Goal: Information Seeking & Learning: Learn about a topic

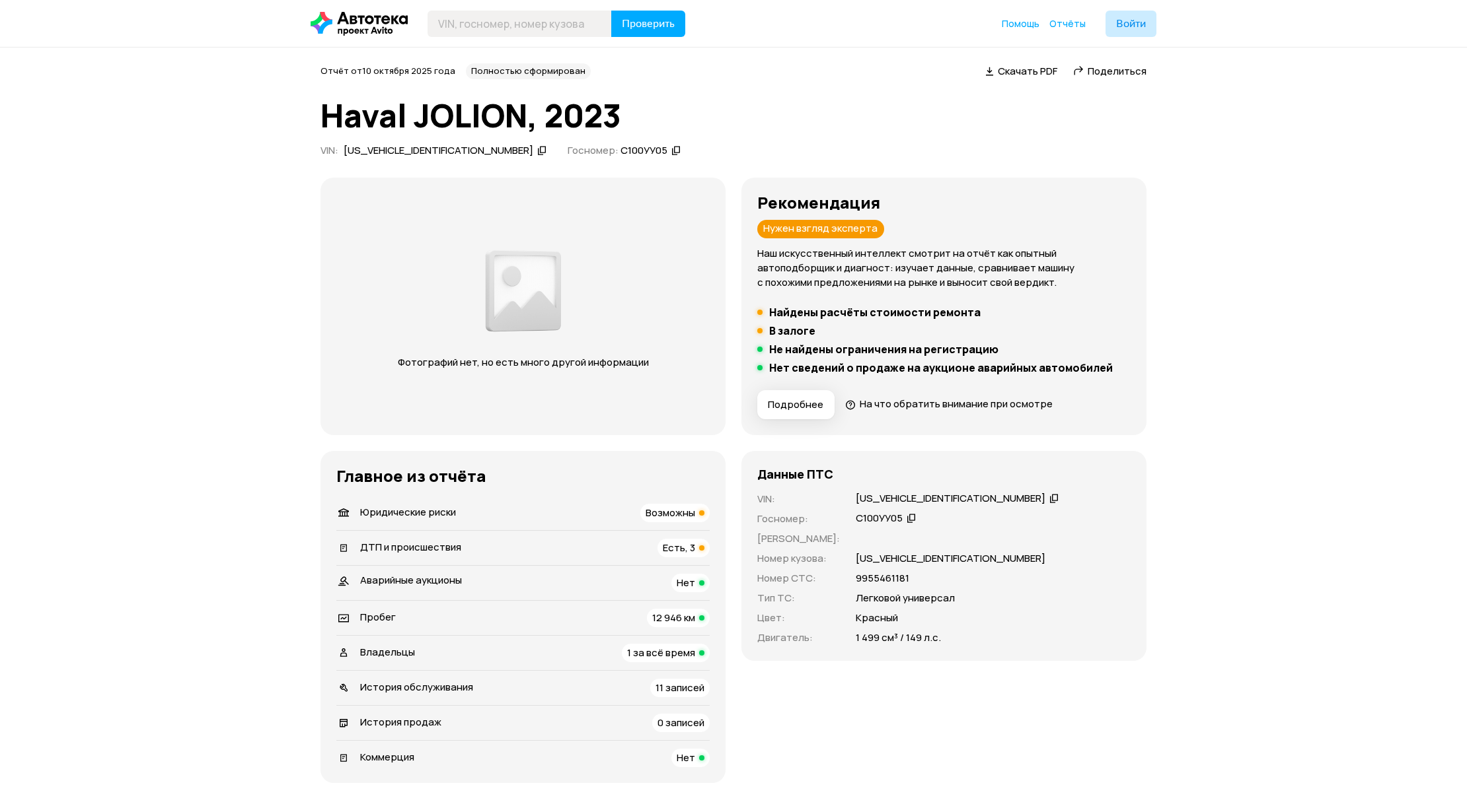
click at [664, 511] on span "Возможны" at bounding box center [670, 512] width 50 height 14
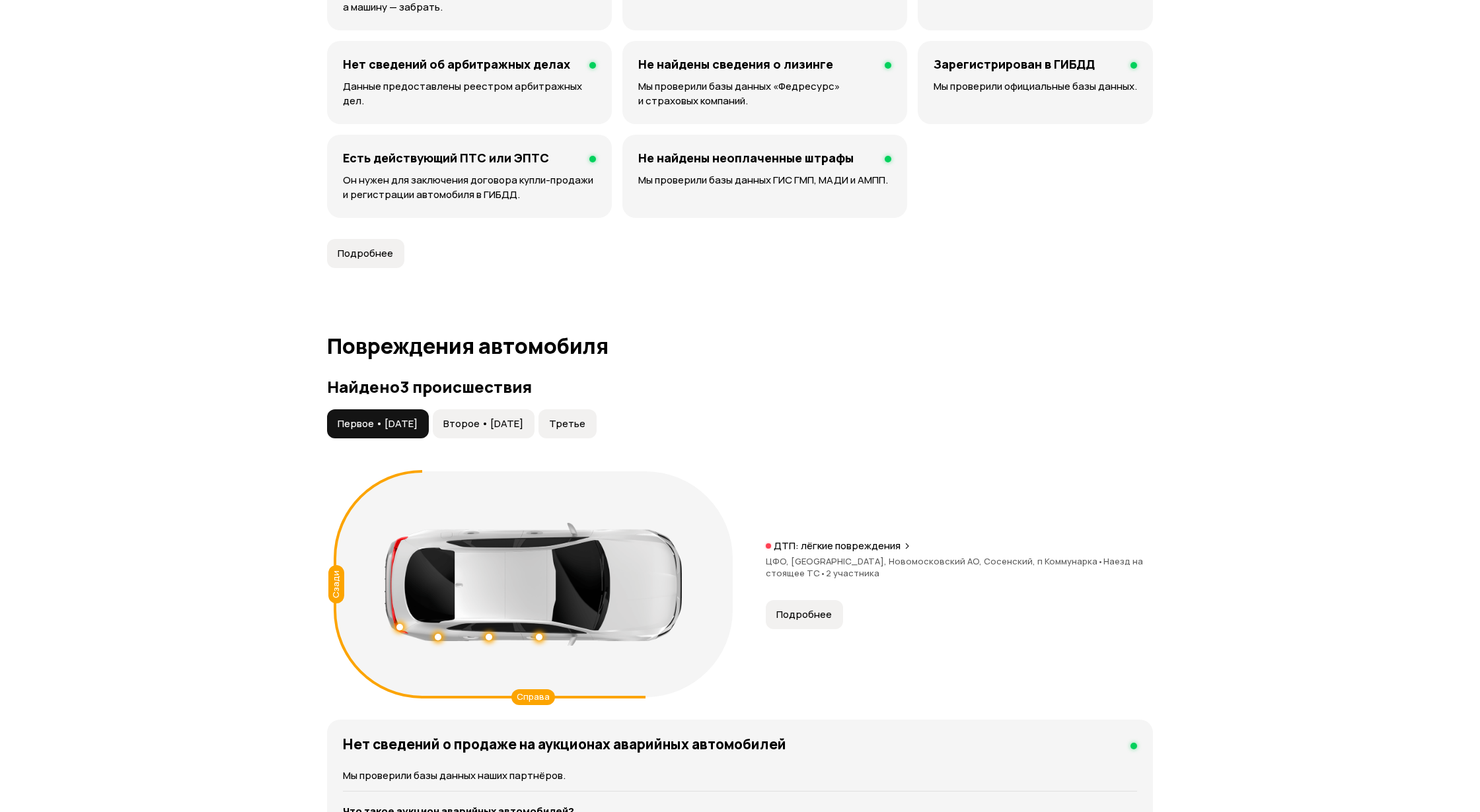
scroll to position [1115, 0]
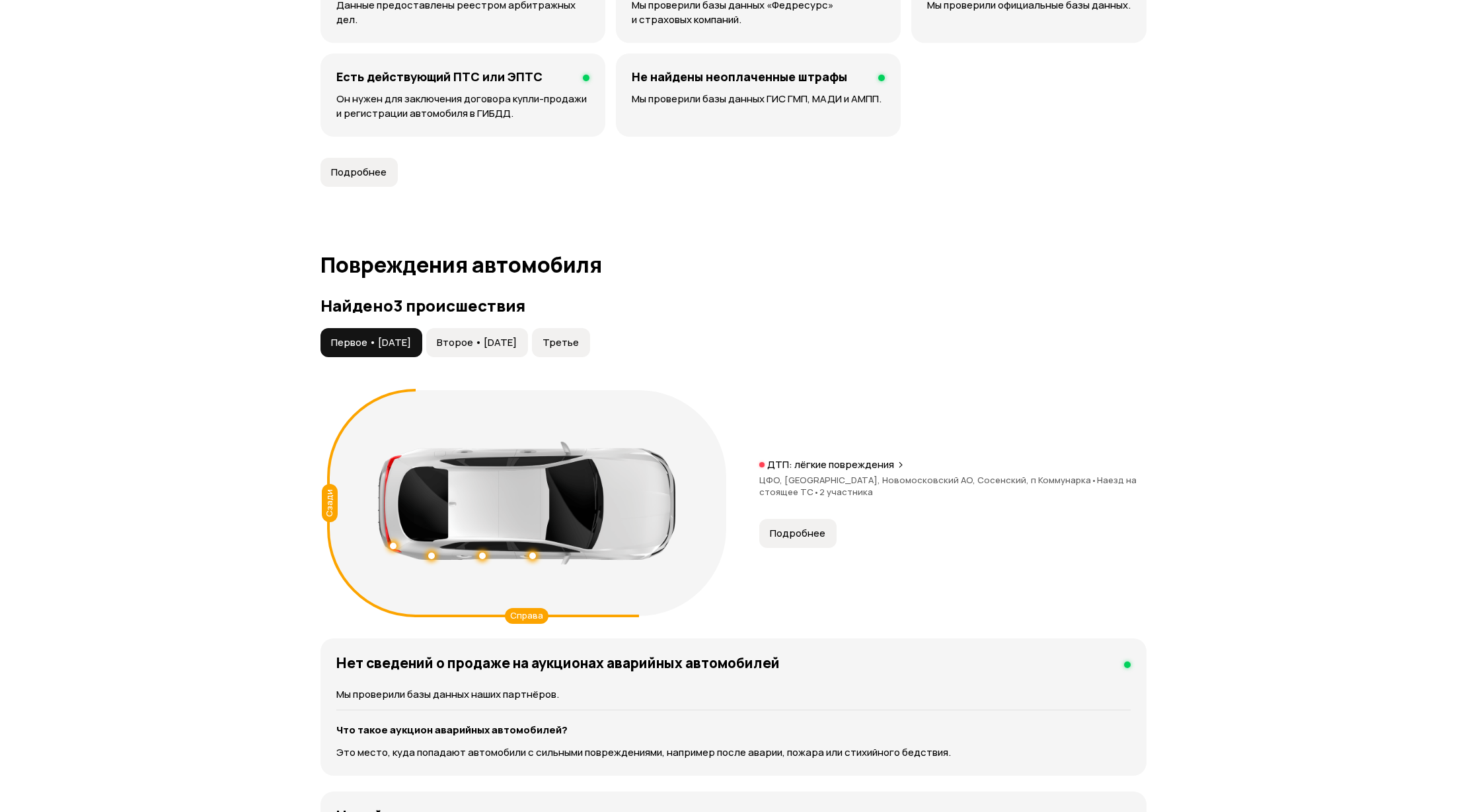
click at [804, 545] on button "Подробнее" at bounding box center [798, 534] width 78 height 29
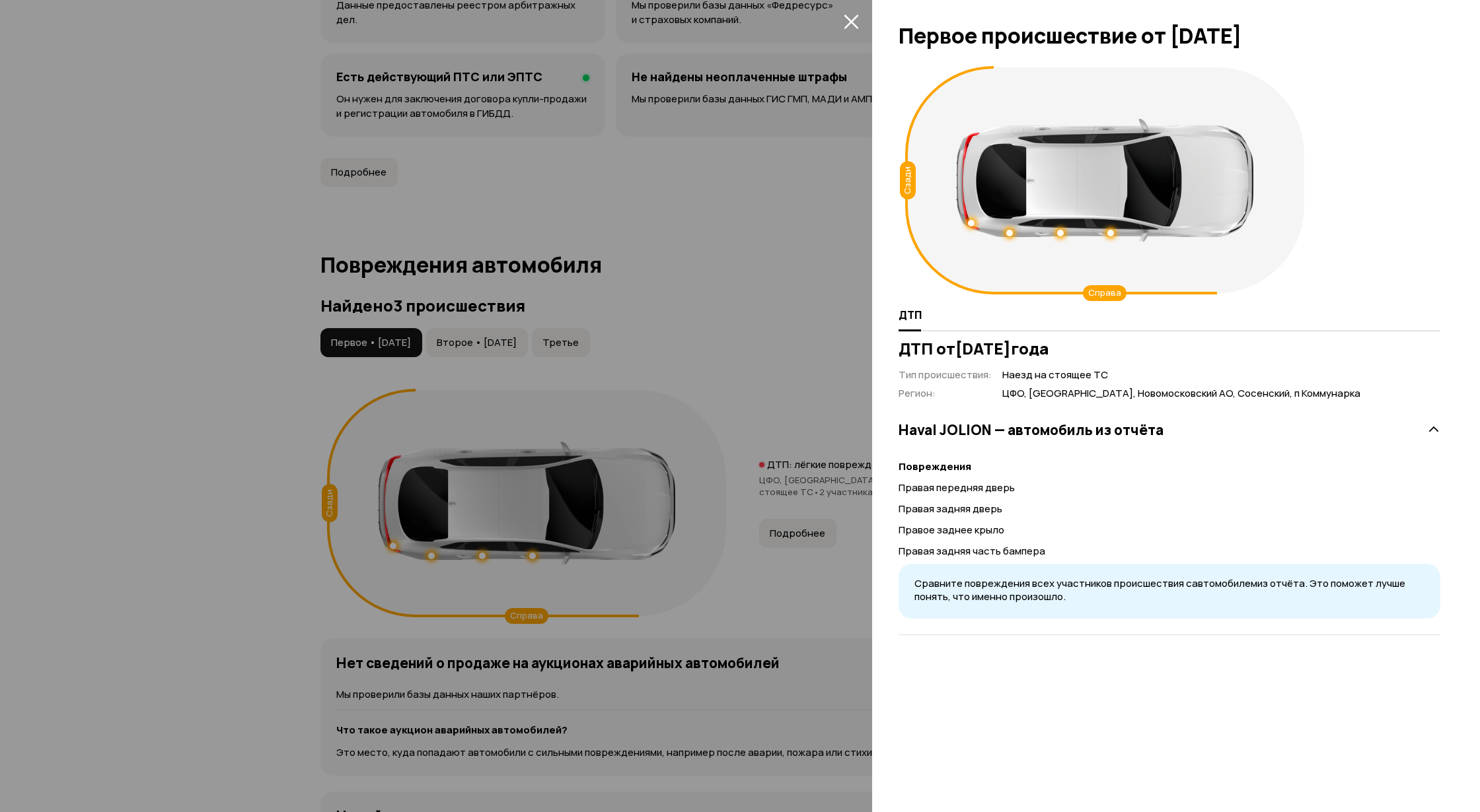
click at [656, 347] on div at bounding box center [740, 406] width 1480 height 812
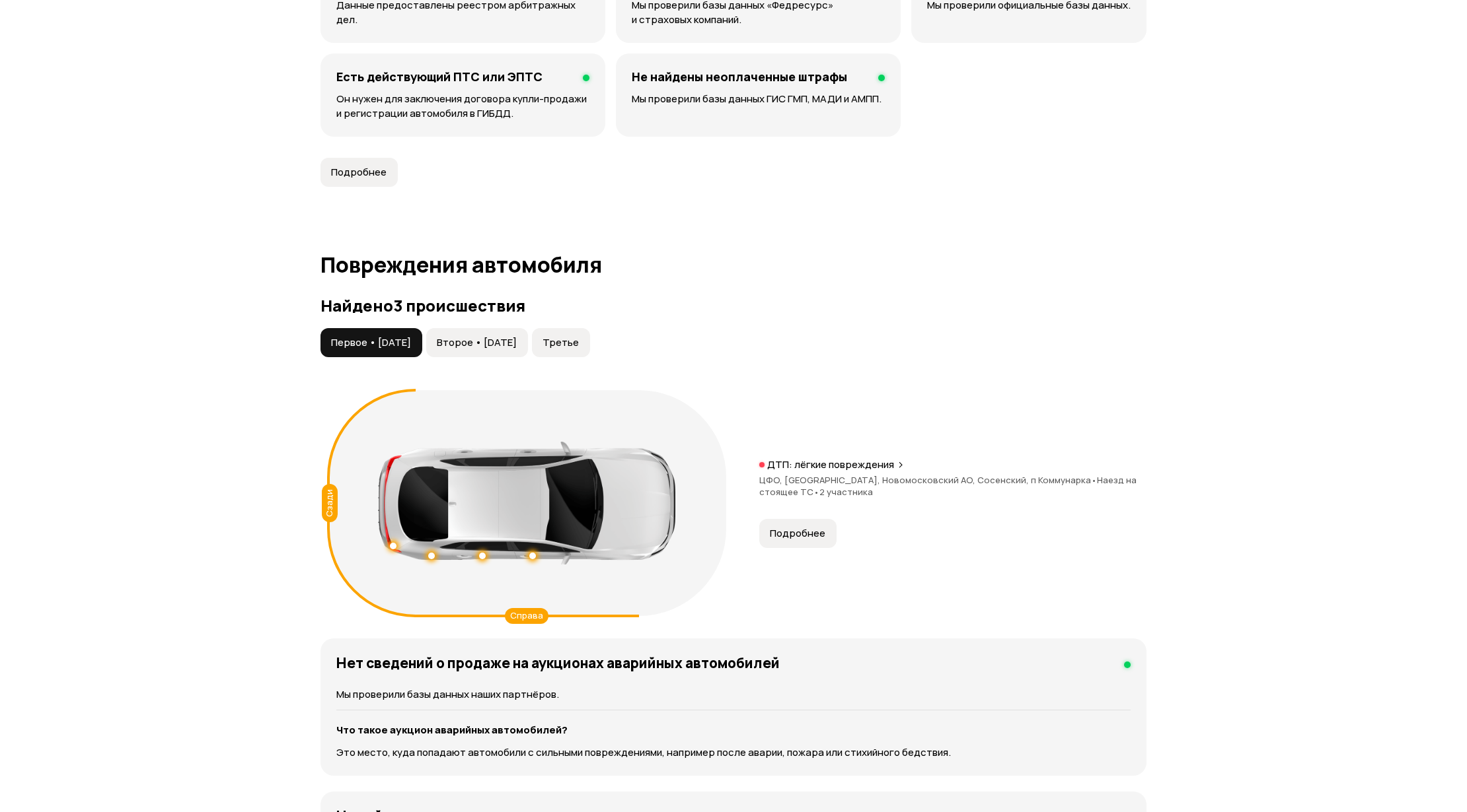
click at [517, 344] on span "Второе • 14 сен 2023" at bounding box center [476, 342] width 80 height 13
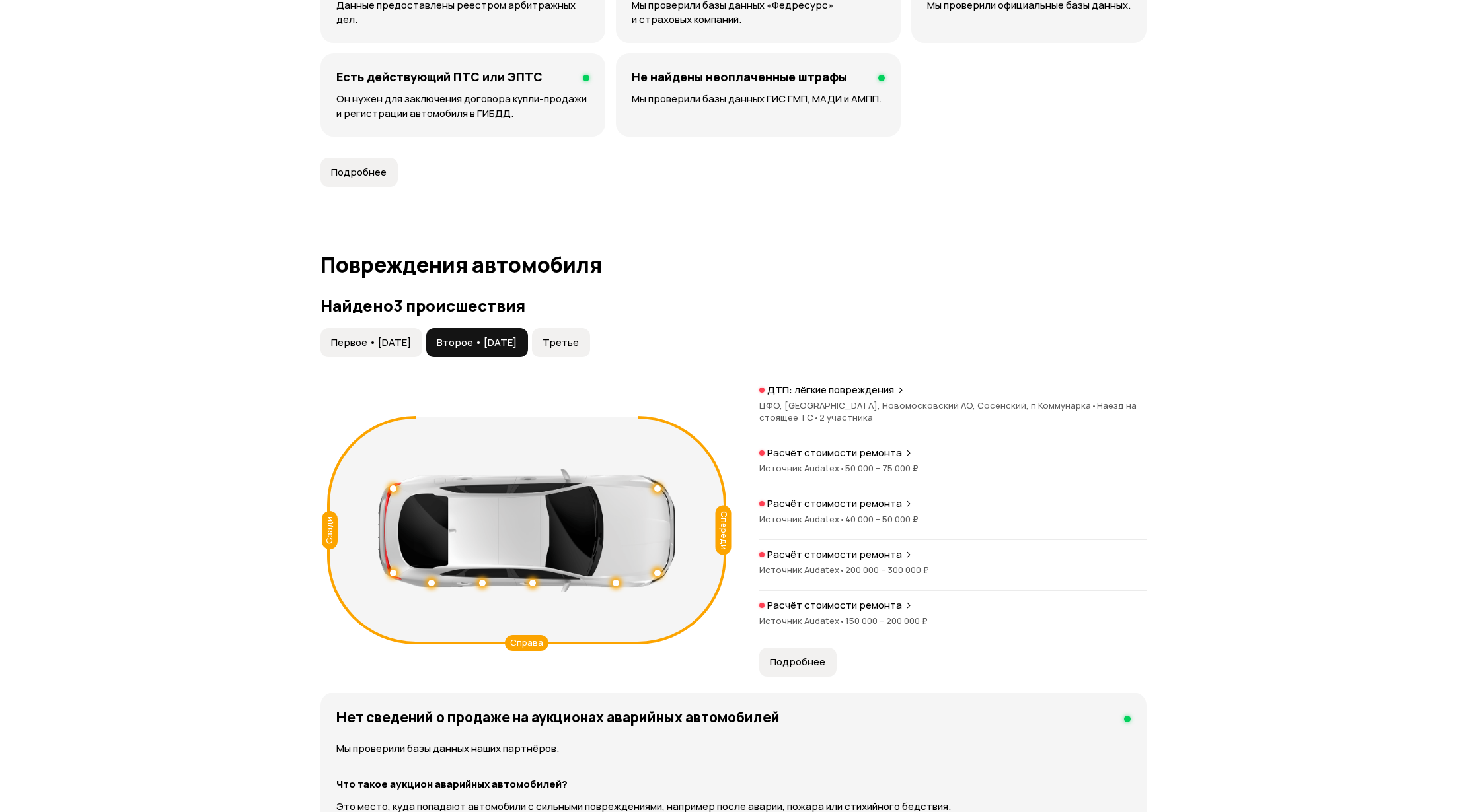
click at [809, 666] on span "Подробнее" at bounding box center [797, 662] width 55 height 13
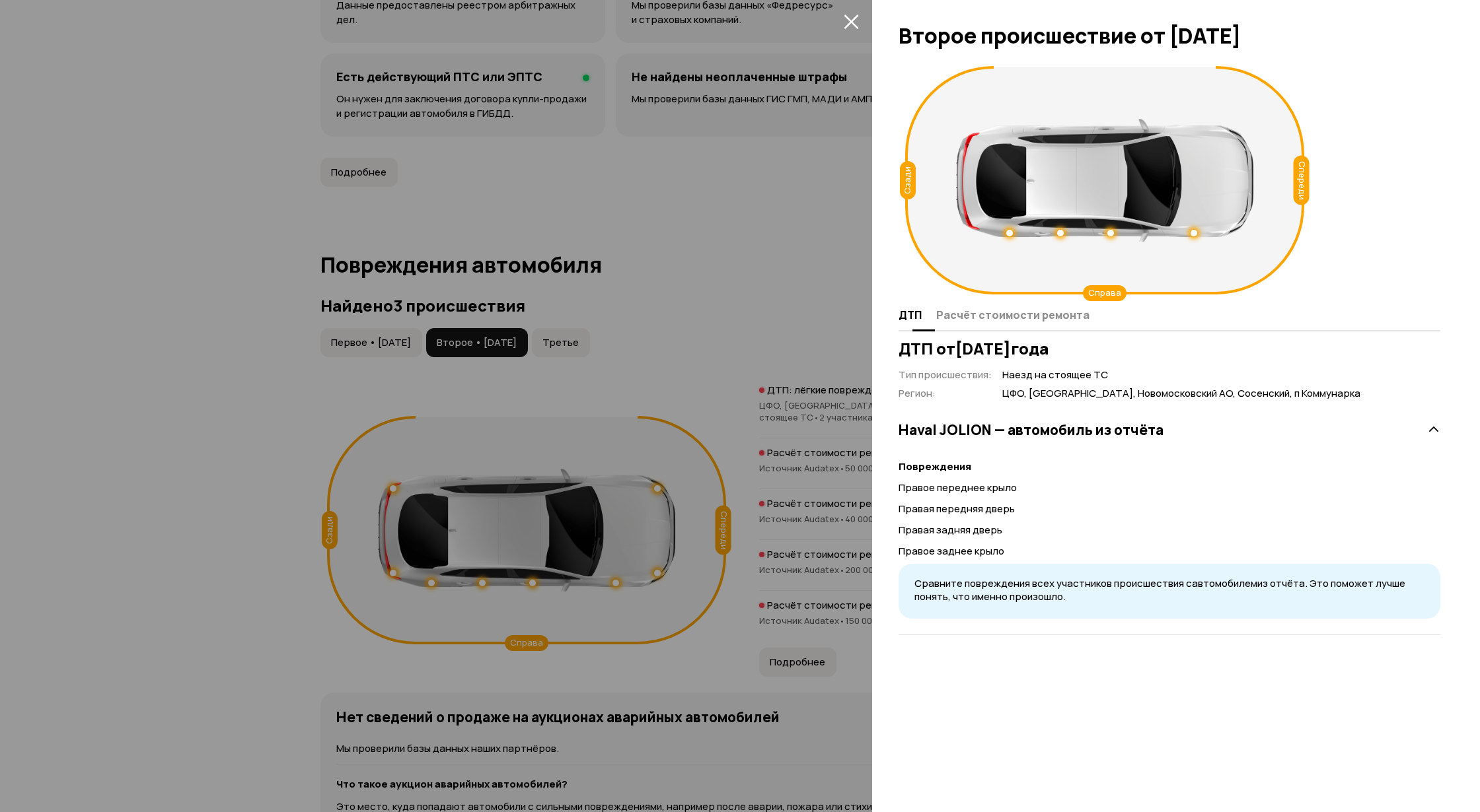
click at [997, 322] on span "Расчёт стоимости ремонта" at bounding box center [1013, 314] width 153 height 13
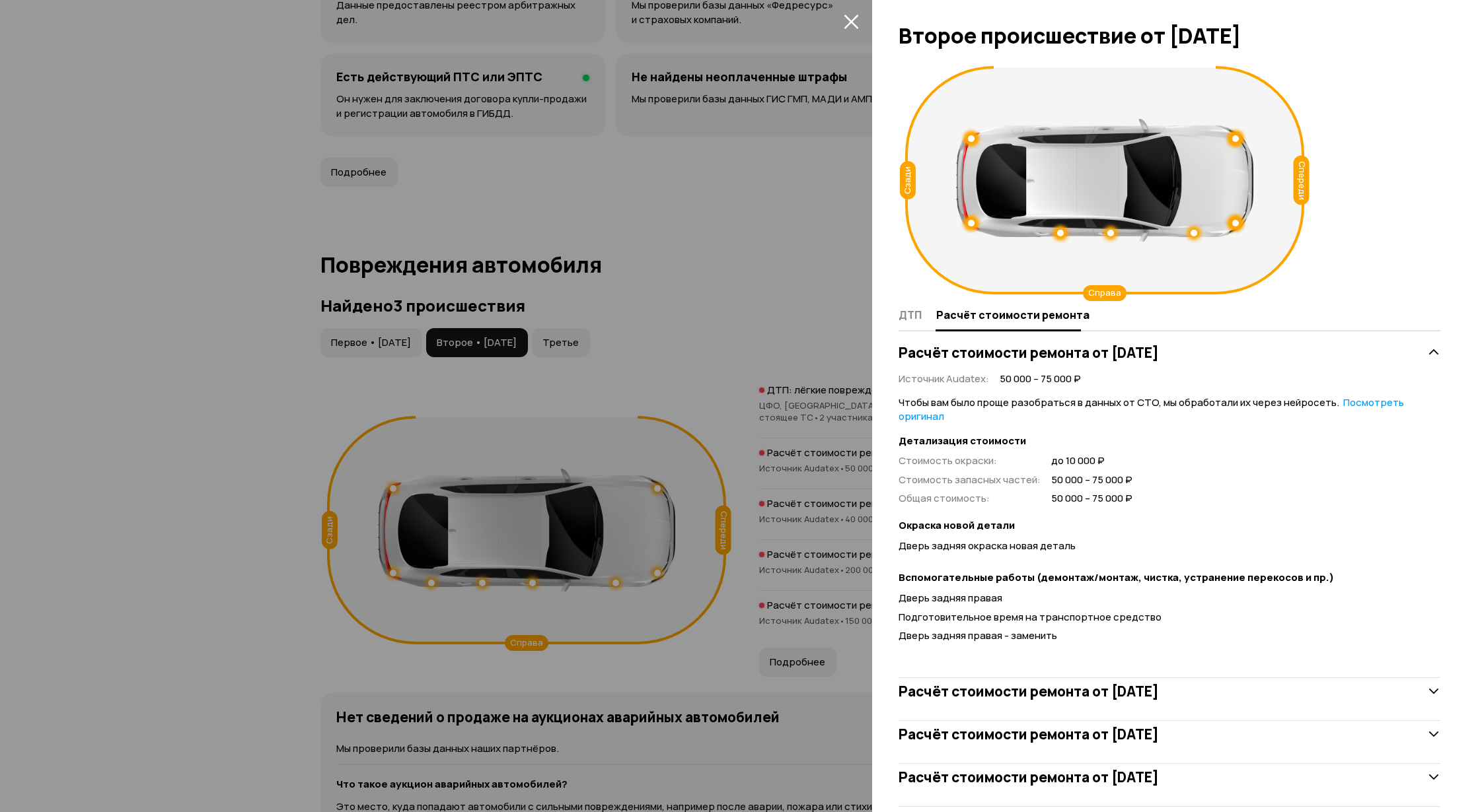
scroll to position [22, 0]
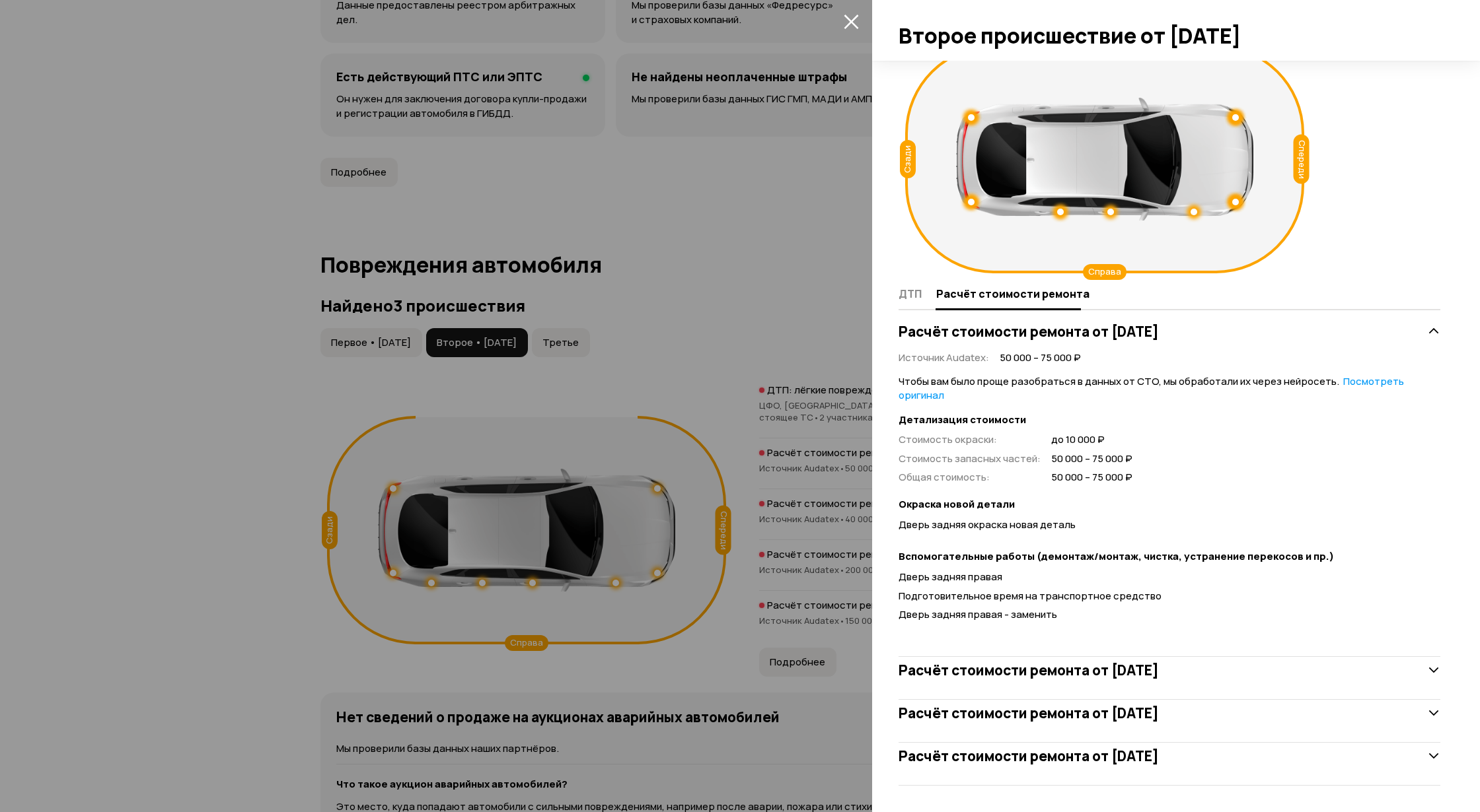
click at [1383, 313] on div "Расчёт стоимости ремонта от 15 мая 2024 года Источник Audatex : 50 000 – 75 000…" at bounding box center [1169, 480] width 542 height 355
click at [1383, 323] on div "Расчёт стоимости ремонта от 15 мая 2024 года" at bounding box center [1169, 332] width 542 height 27
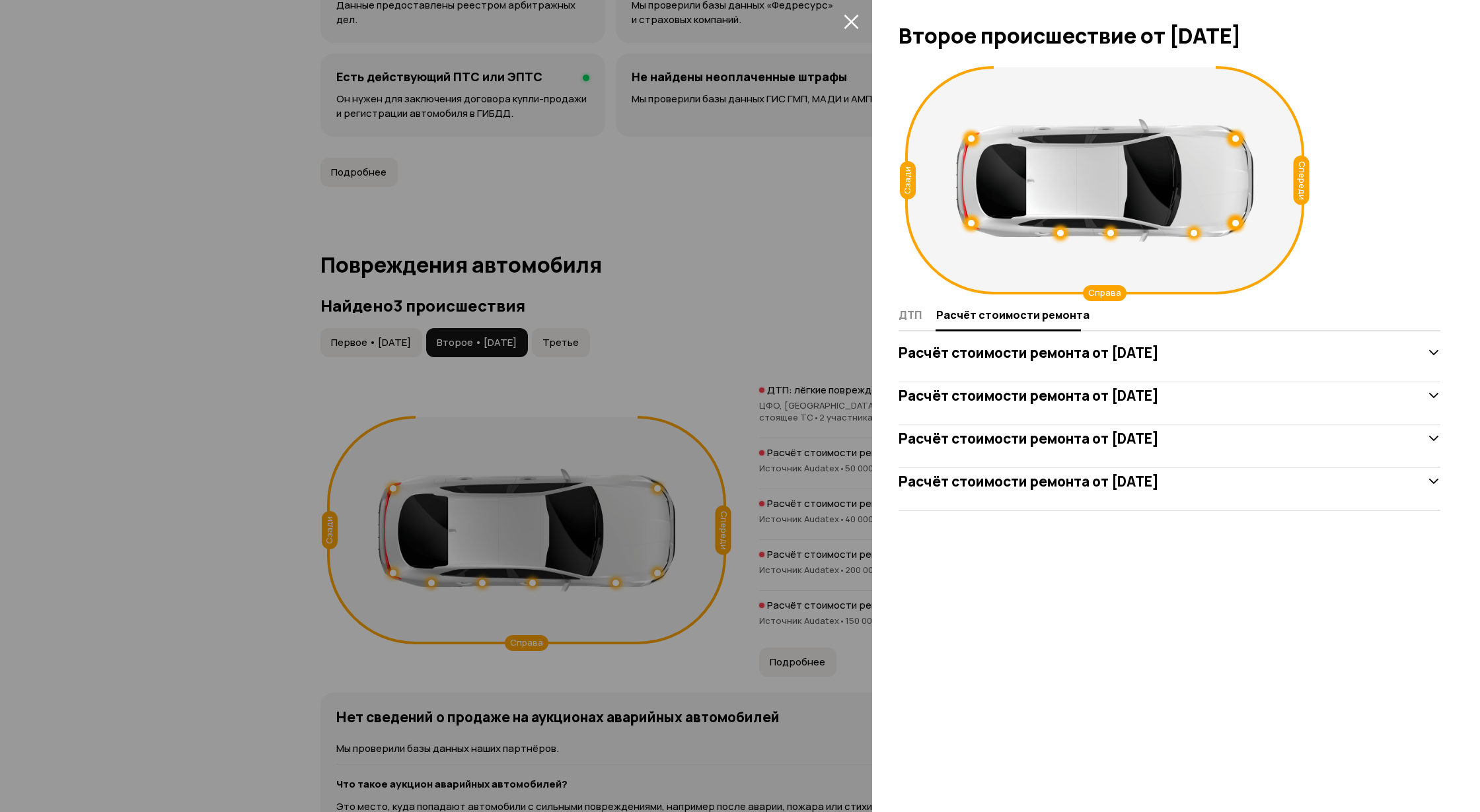
click at [1159, 398] on h3 "Расчёт стоимости ремонта от 17 мая 2024 года" at bounding box center [1029, 395] width 260 height 17
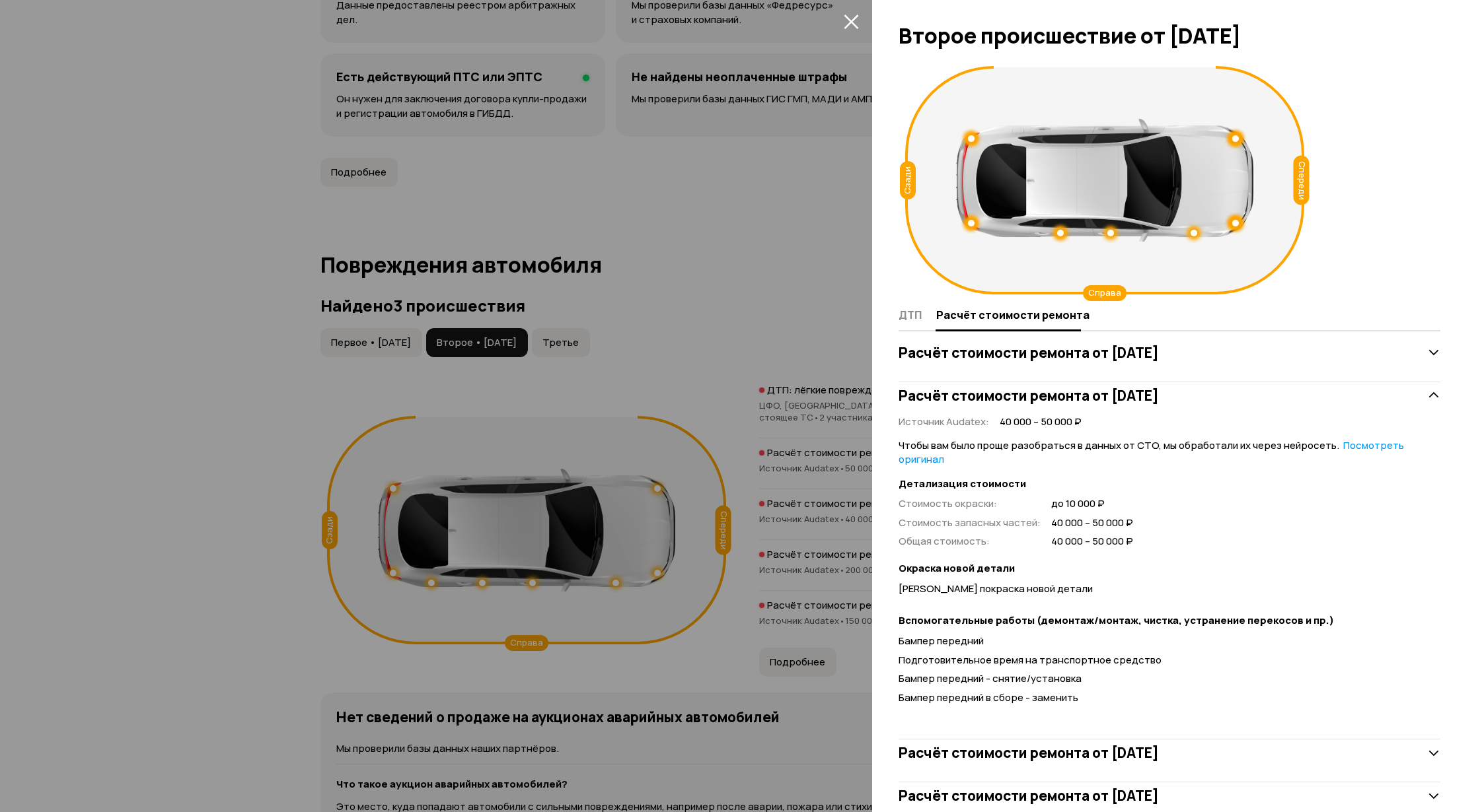
click at [1420, 383] on div "Расчёт стоимости ремонта от 17 мая 2024 года" at bounding box center [1169, 395] width 542 height 27
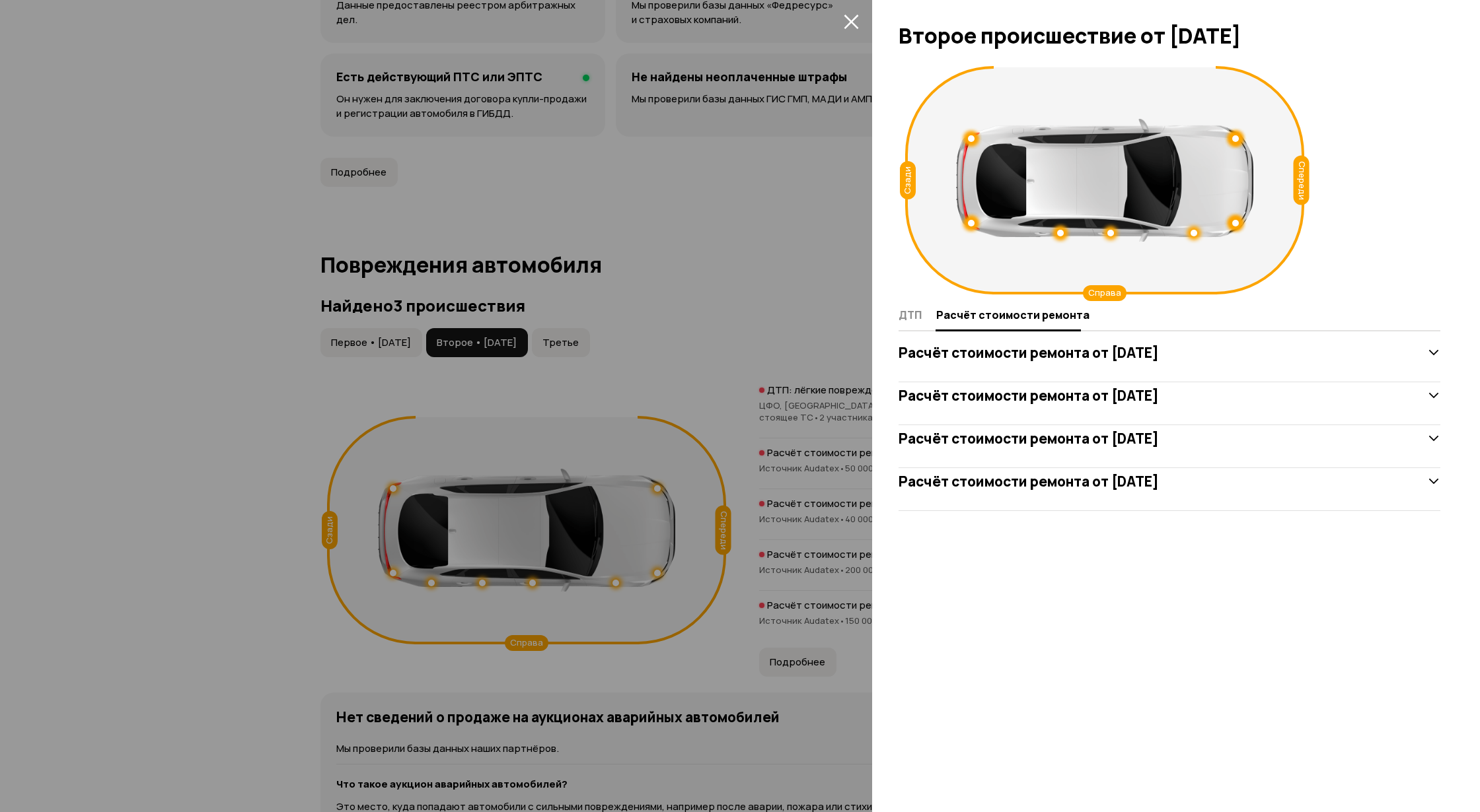
click at [1227, 446] on div "Расчёт стоимости ремонта от 18 мая 2024 года" at bounding box center [1169, 438] width 542 height 27
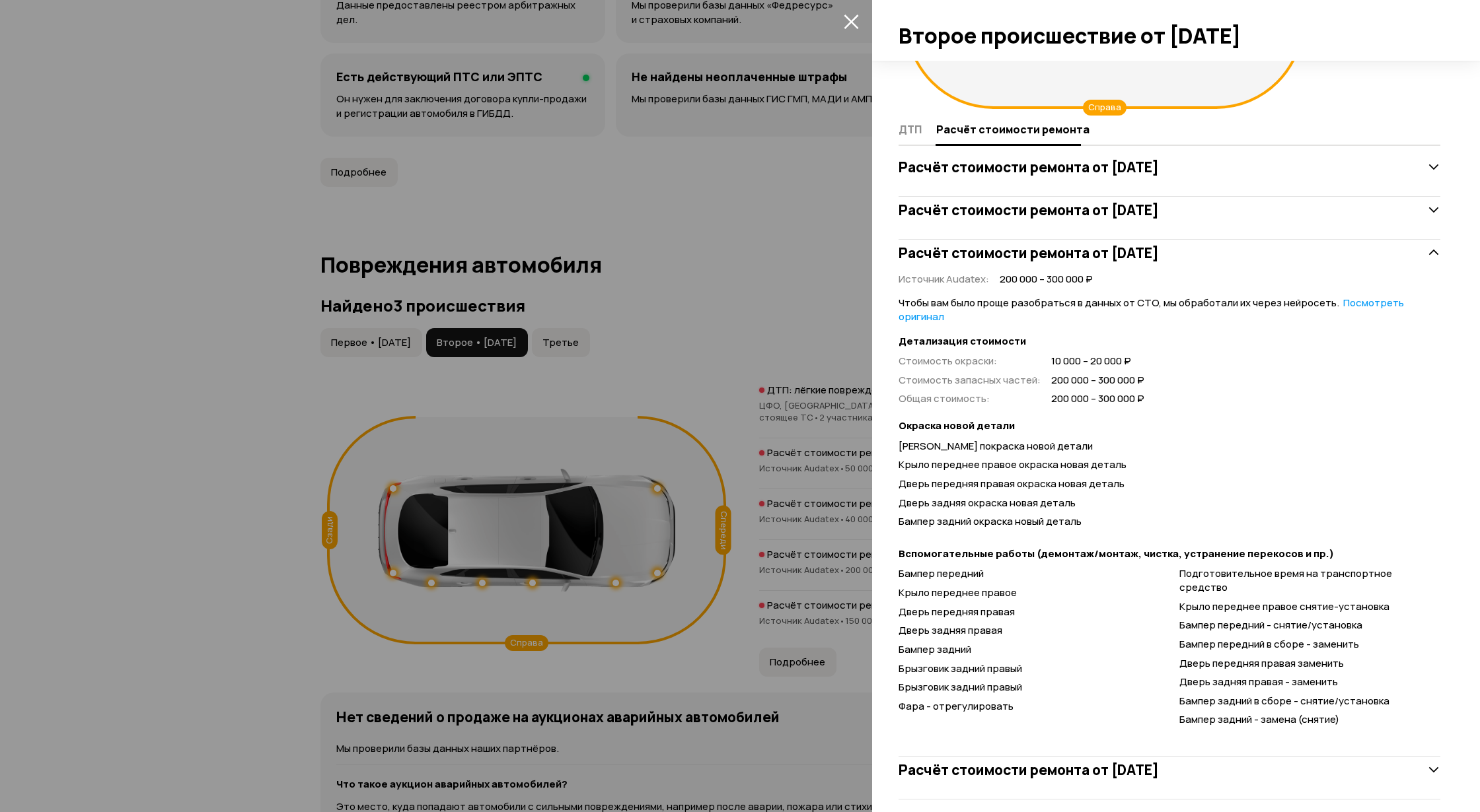
scroll to position [191, 0]
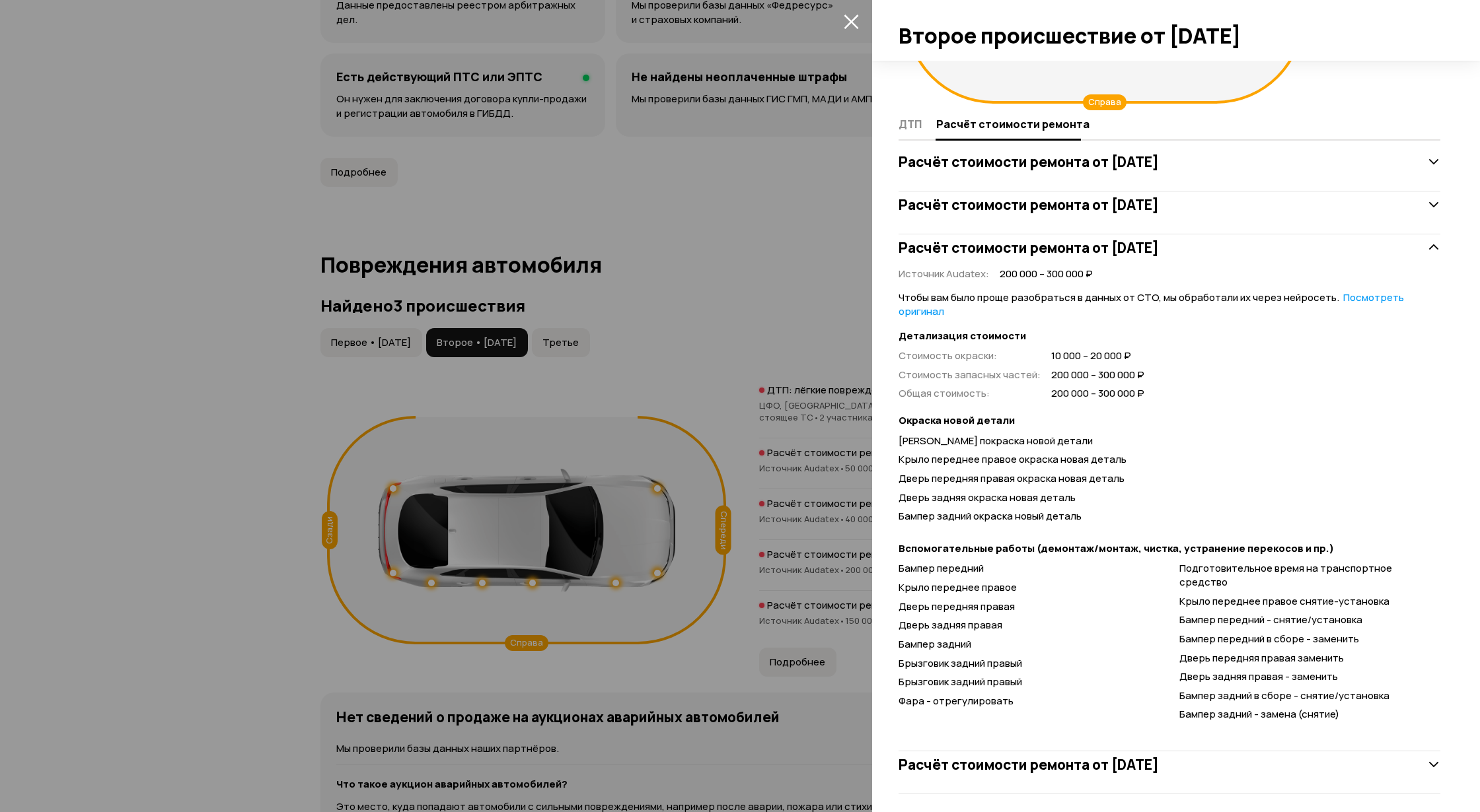
click at [1427, 246] on icon at bounding box center [1433, 247] width 13 height 13
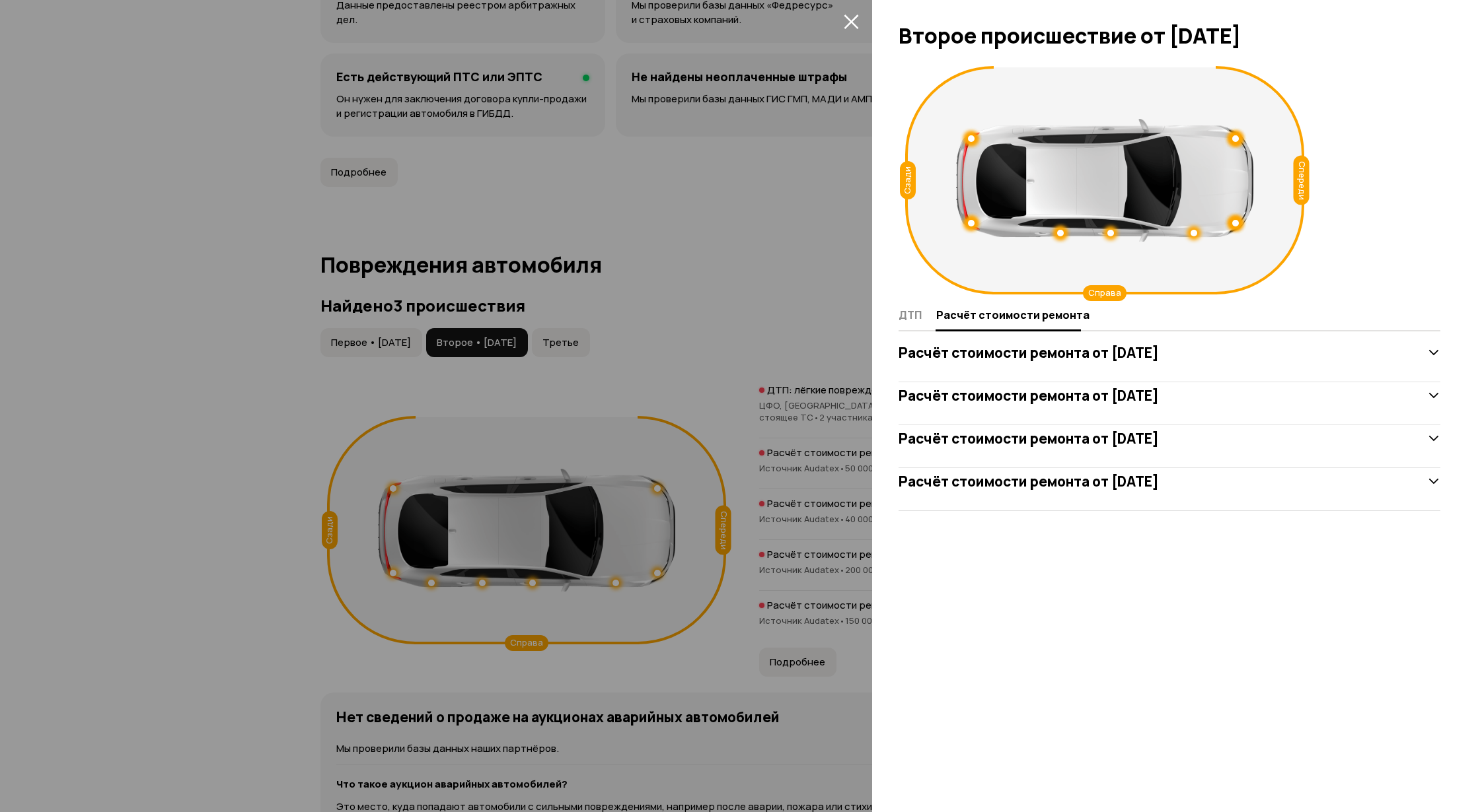
scroll to position [0, 0]
click at [1235, 473] on div "Расчёт стоимости ремонта от 18 мая 2024 года" at bounding box center [1169, 481] width 542 height 27
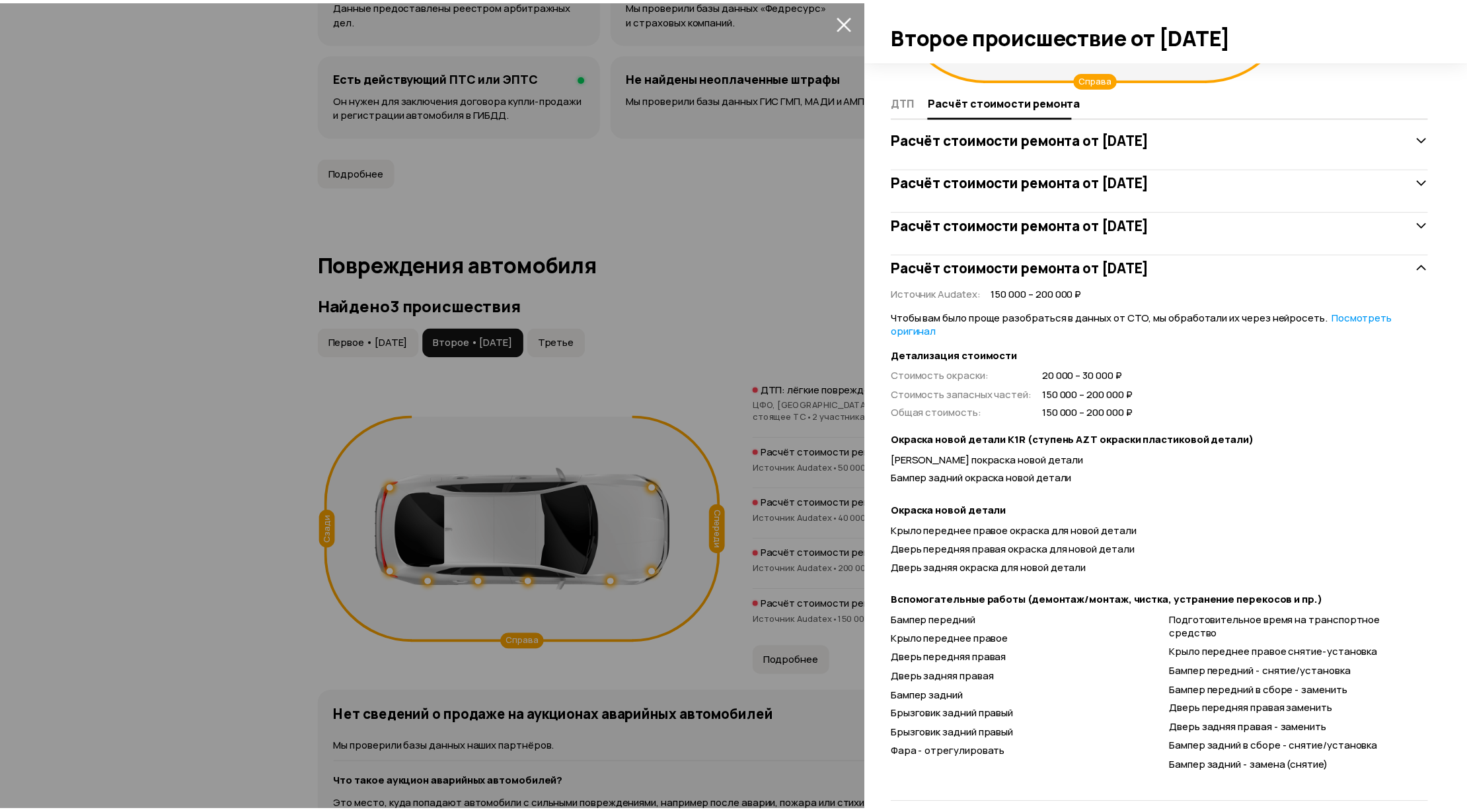
scroll to position [225, 0]
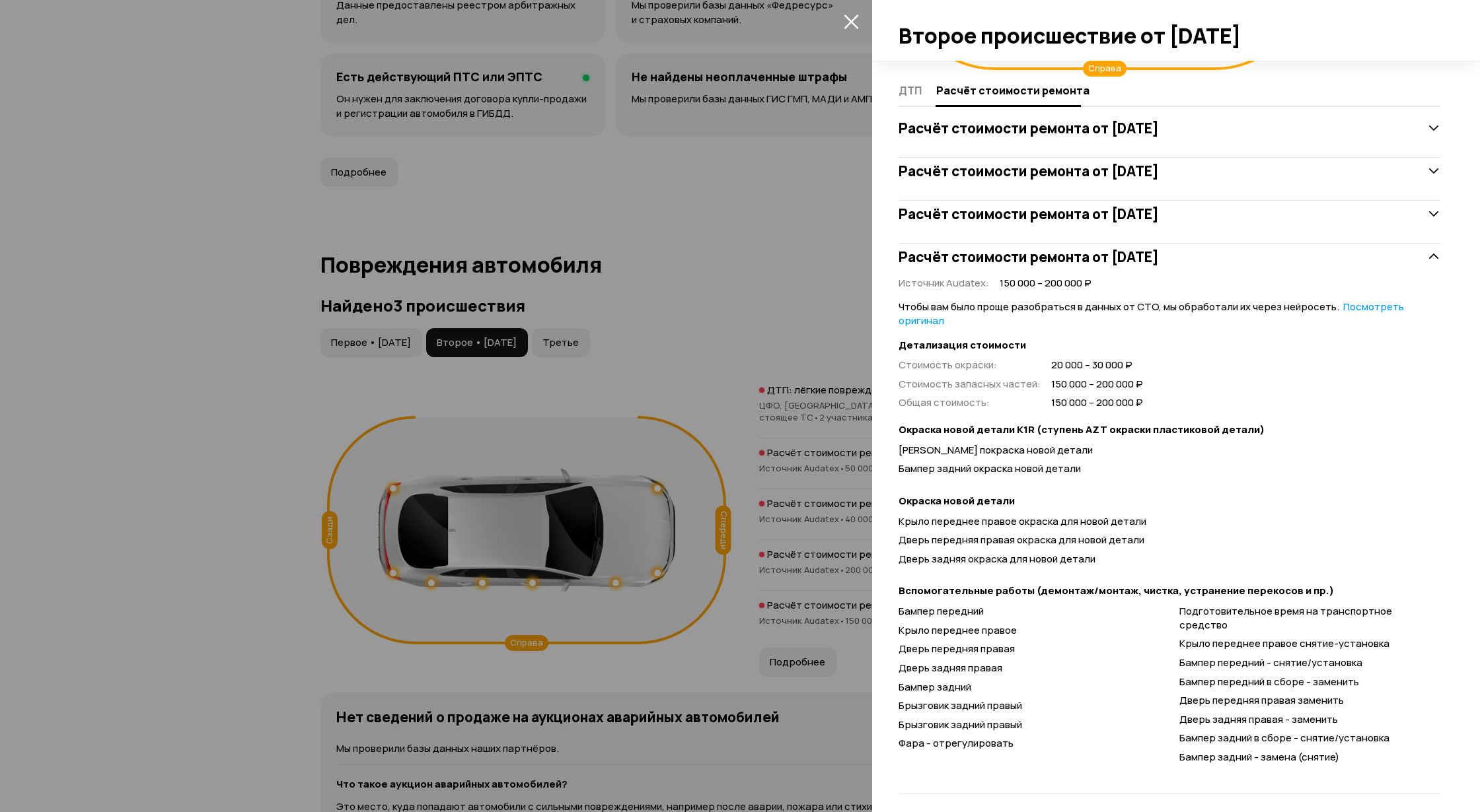
click at [699, 363] on div at bounding box center [740, 406] width 1480 height 812
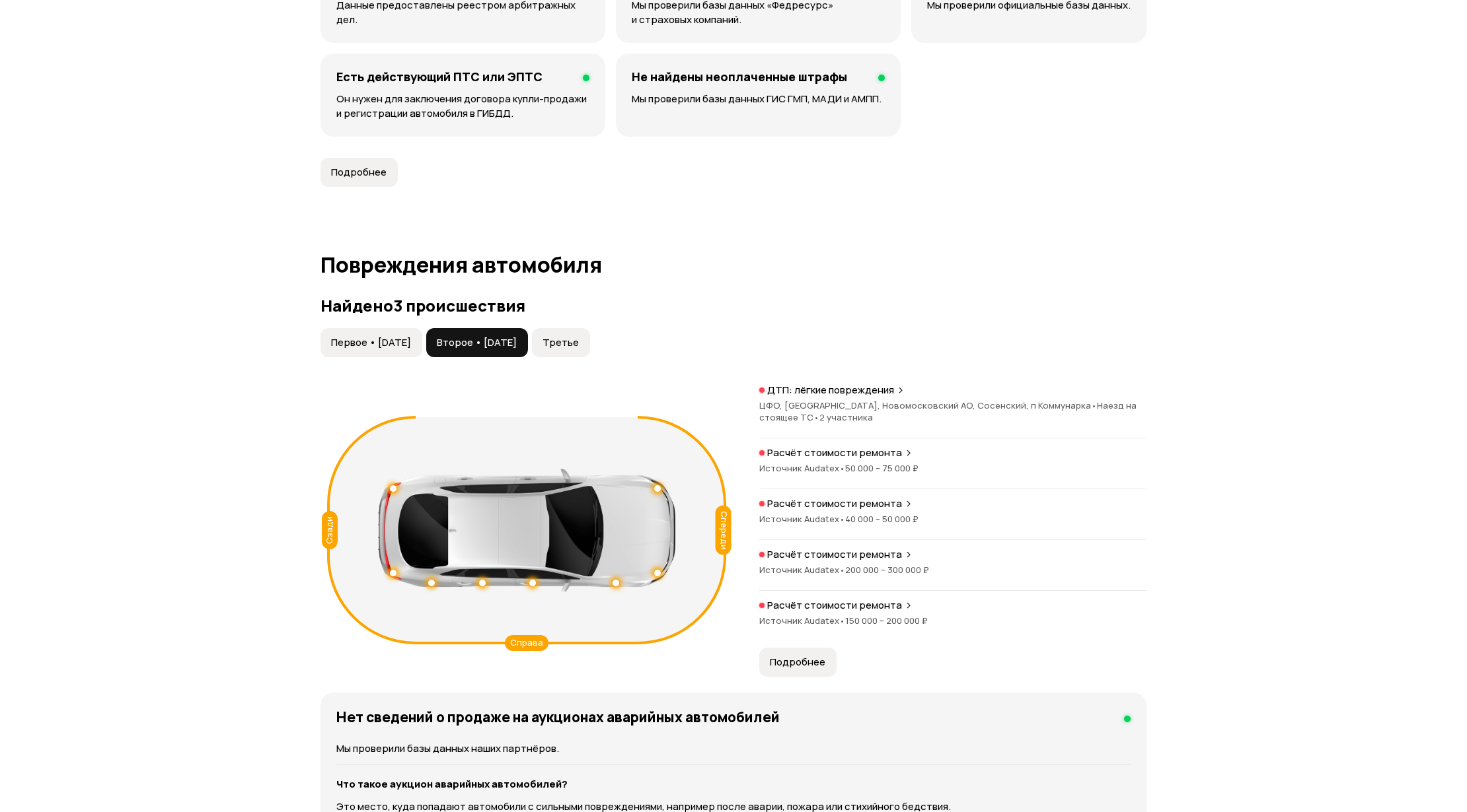
click at [590, 333] on button "Третье" at bounding box center [560, 343] width 58 height 29
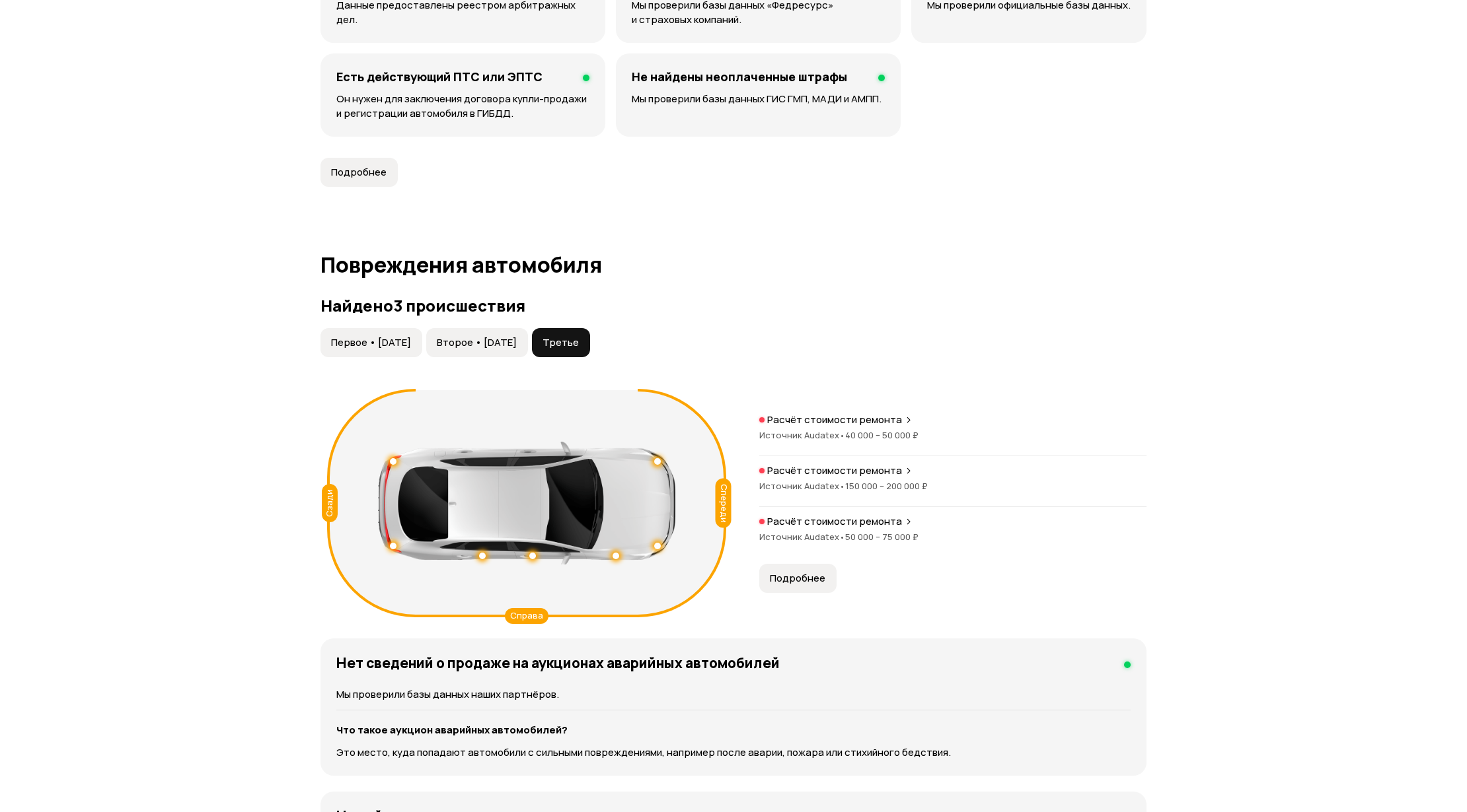
drag, startPoint x: 783, startPoint y: 569, endPoint x: 822, endPoint y: 569, distance: 39.0
click at [784, 569] on button "Подробнее" at bounding box center [798, 579] width 78 height 29
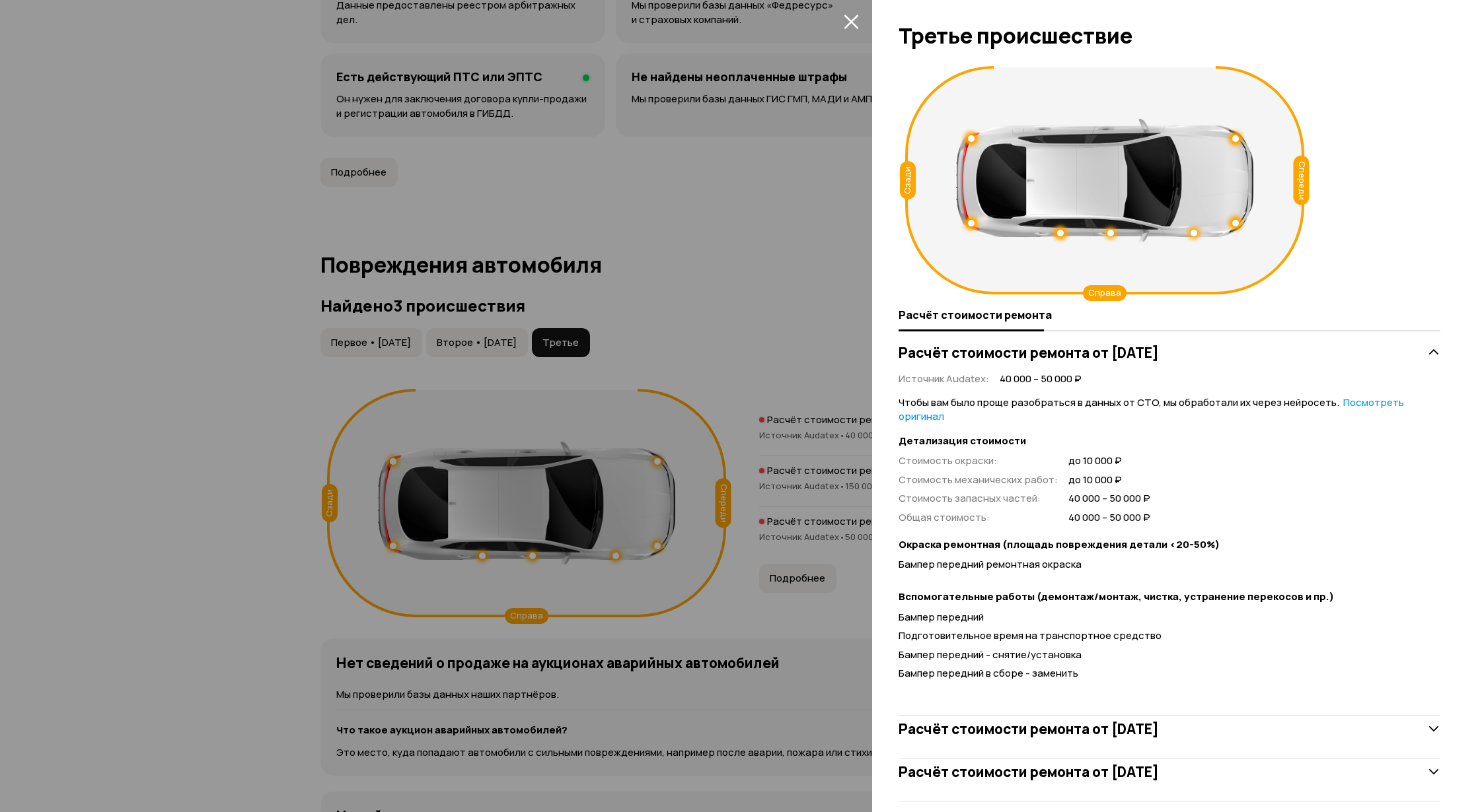
click at [1427, 350] on icon at bounding box center [1433, 352] width 13 height 13
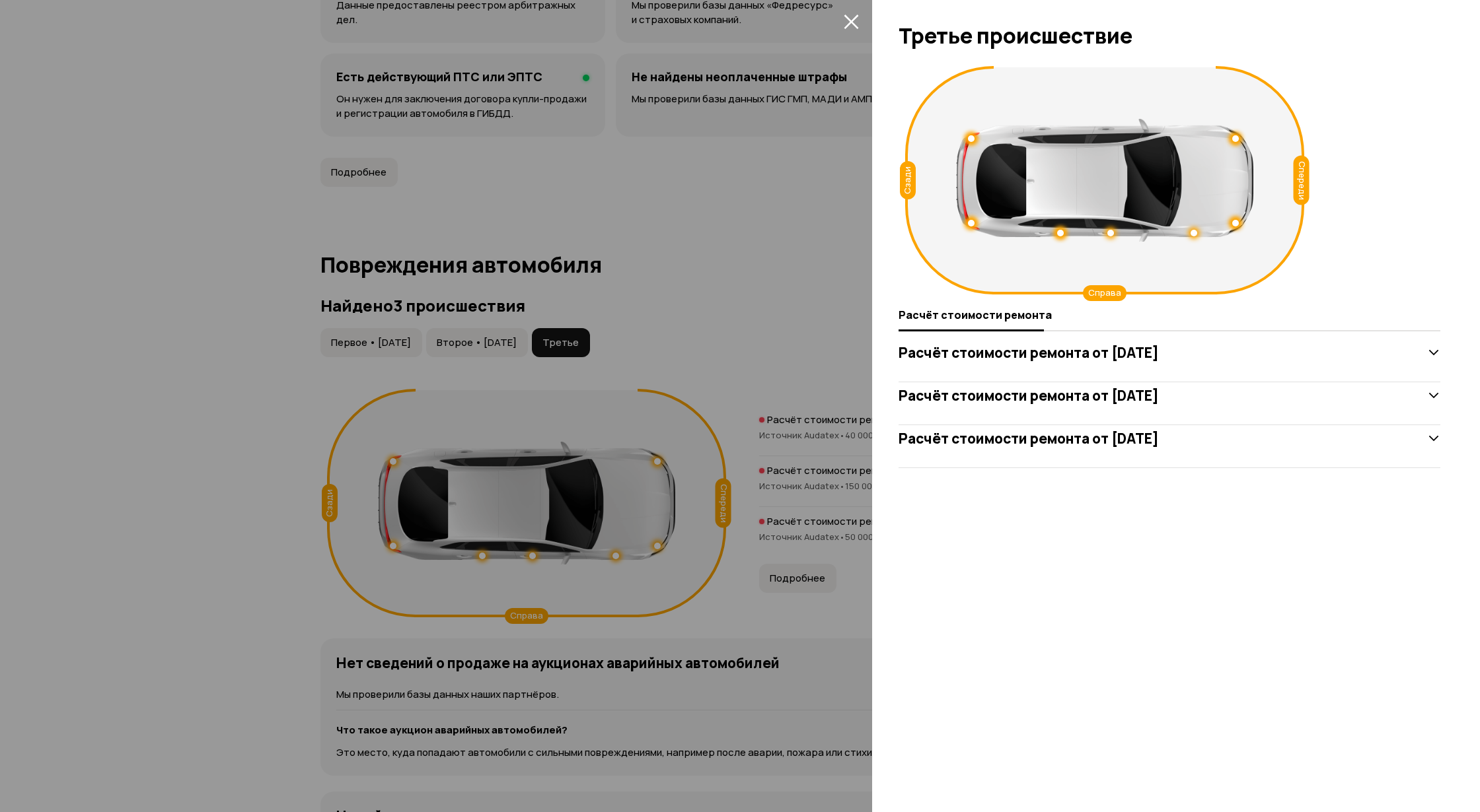
click at [1427, 397] on icon at bounding box center [1433, 395] width 13 height 13
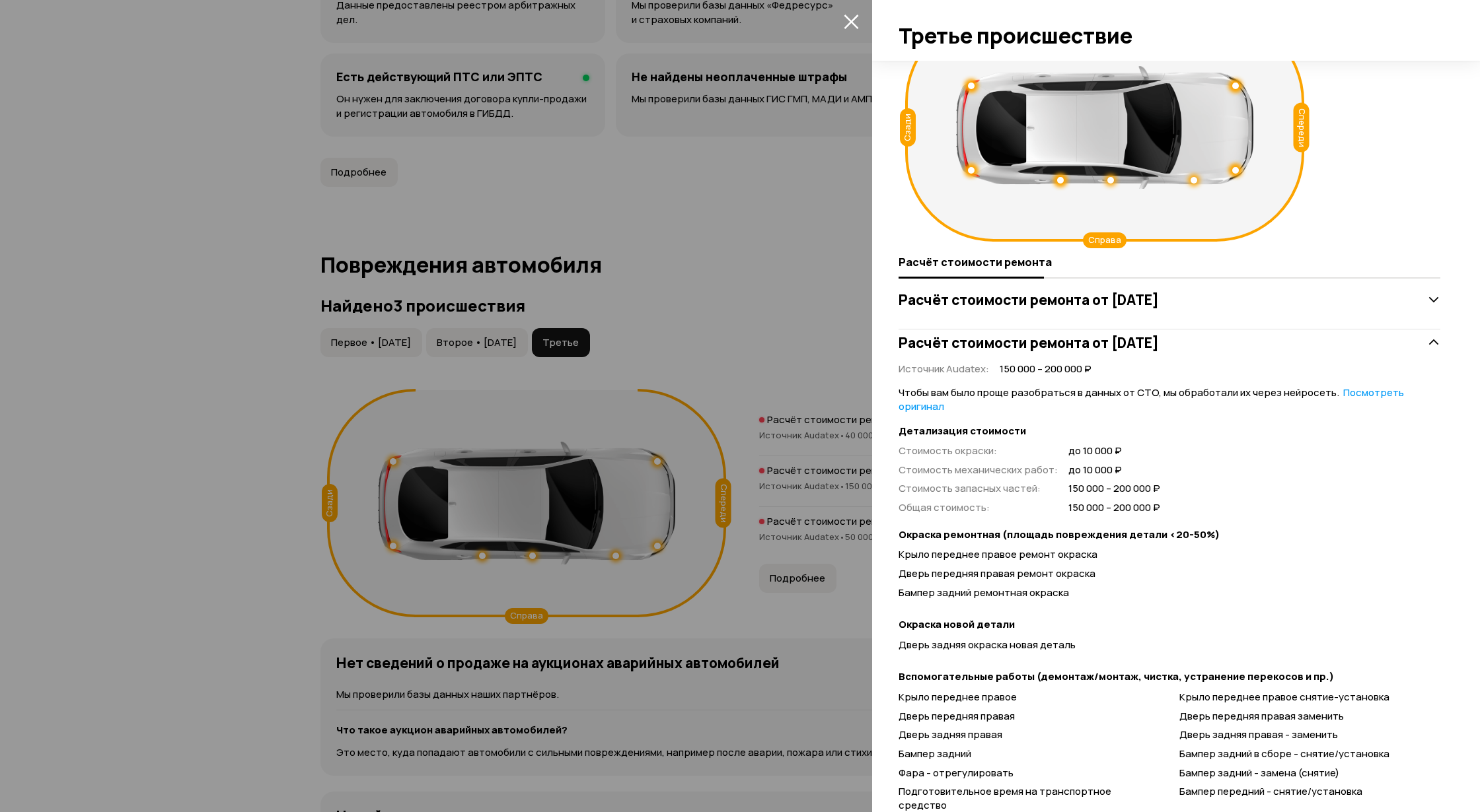
scroll to position [143, 0]
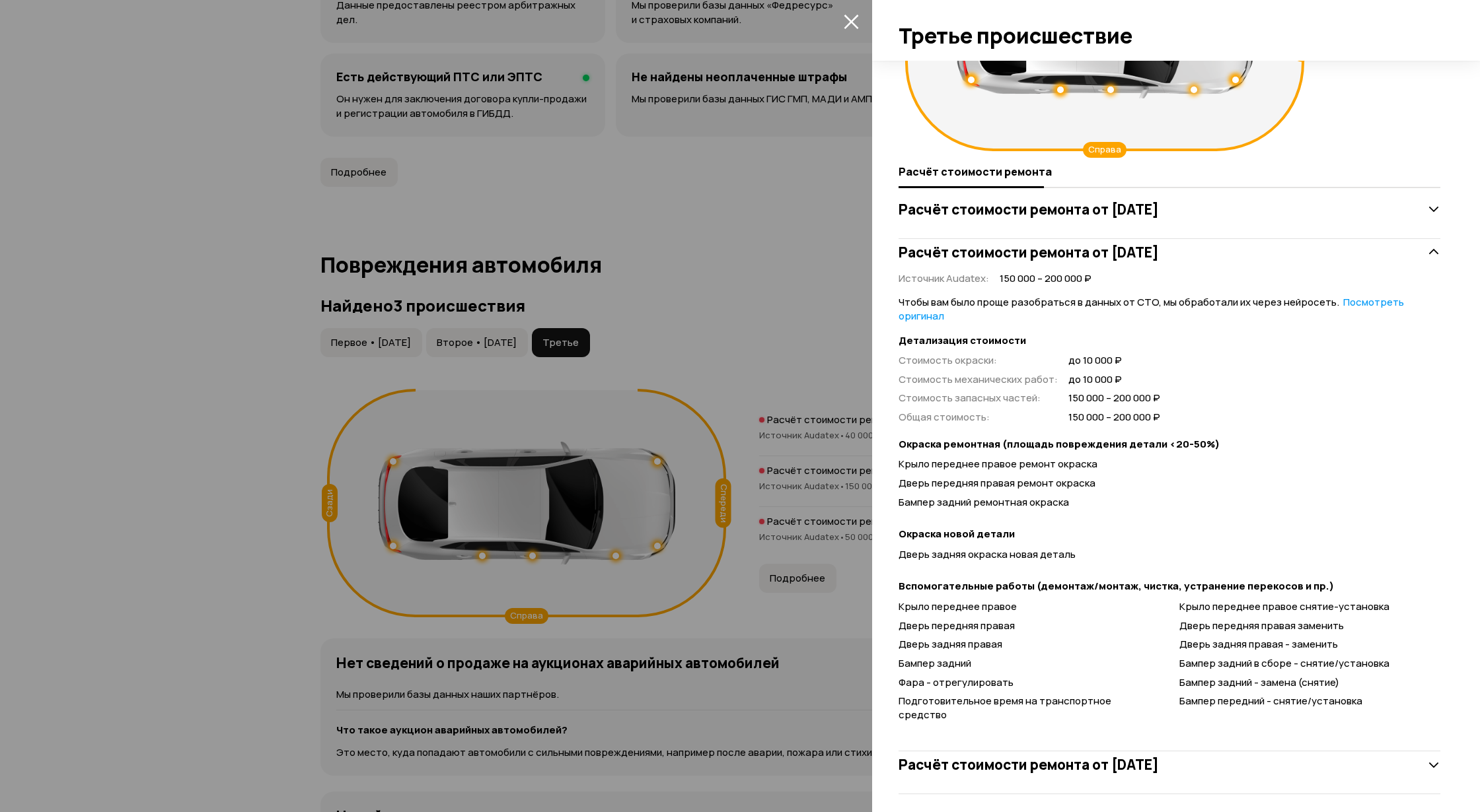
click at [1427, 255] on icon at bounding box center [1433, 251] width 13 height 13
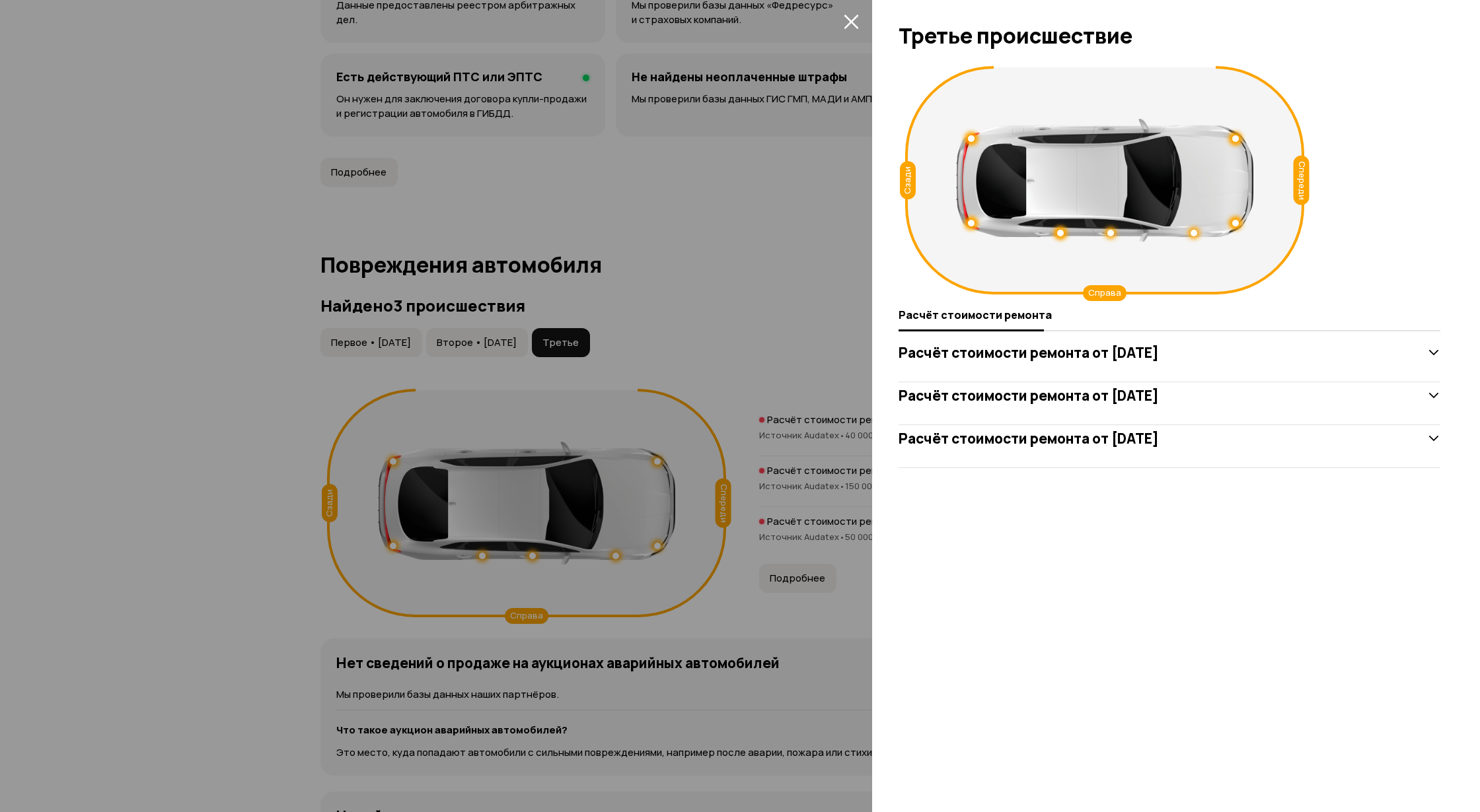
click at [1436, 436] on icon at bounding box center [1433, 438] width 13 height 13
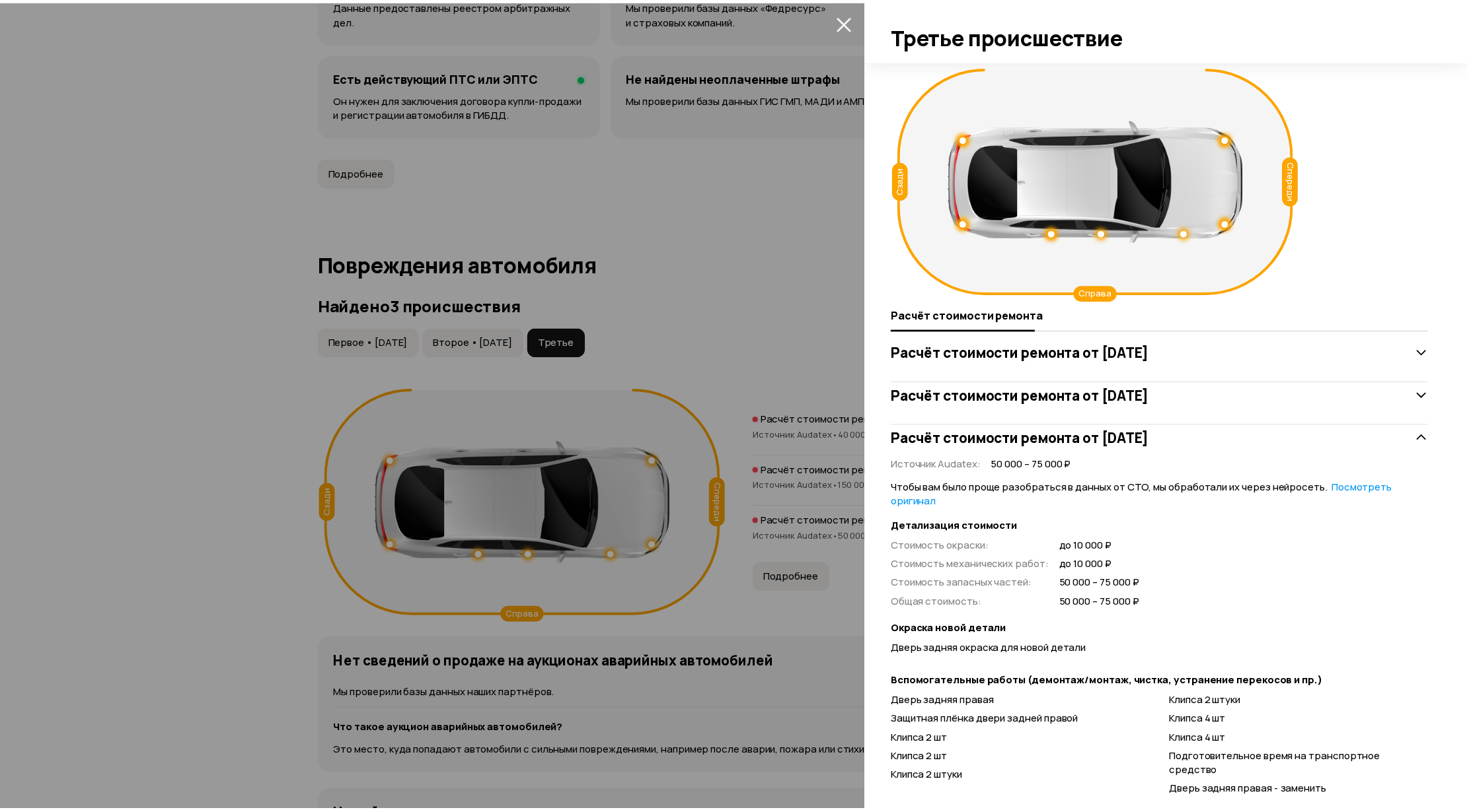
scroll to position [34, 0]
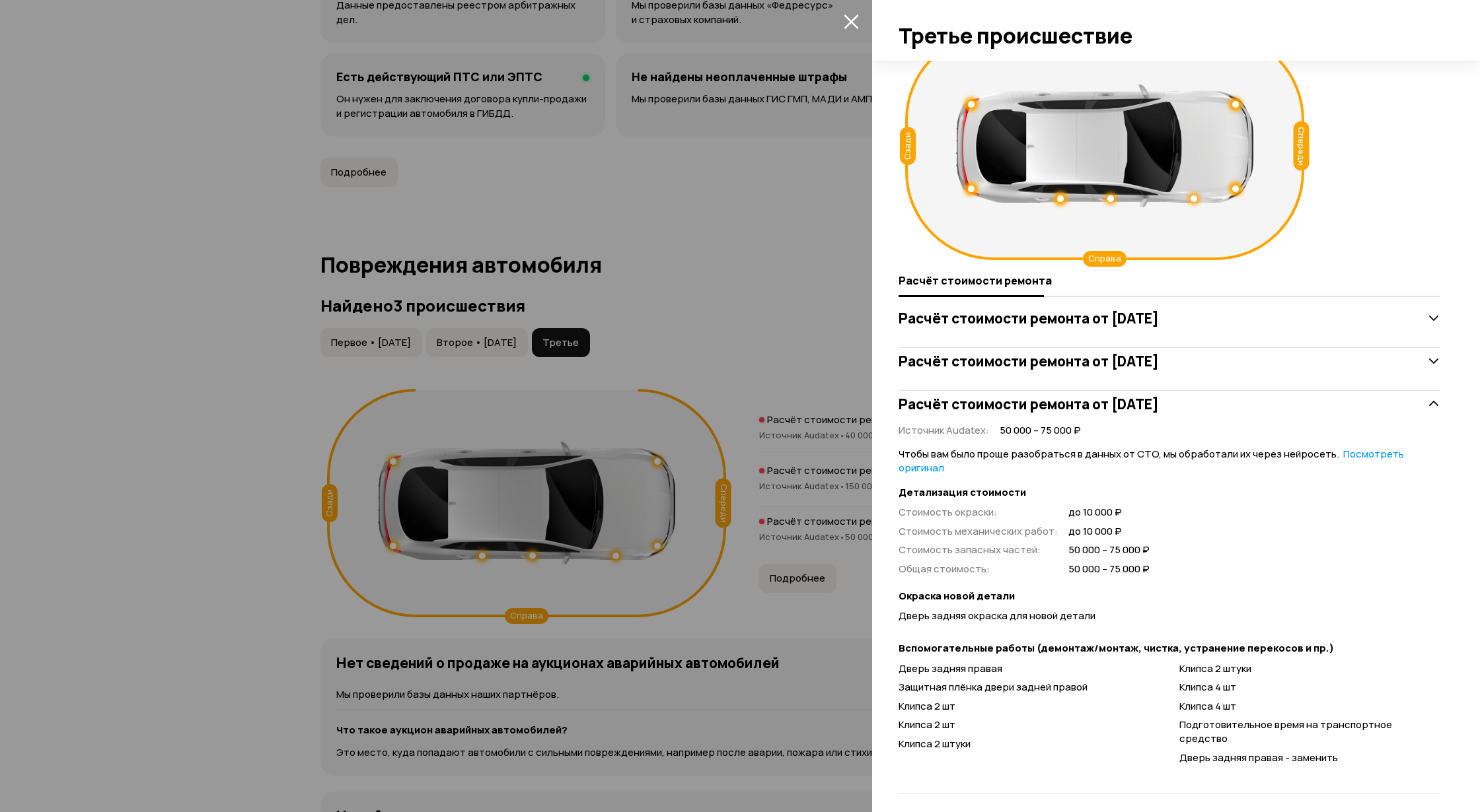
click at [730, 294] on div at bounding box center [740, 406] width 1480 height 812
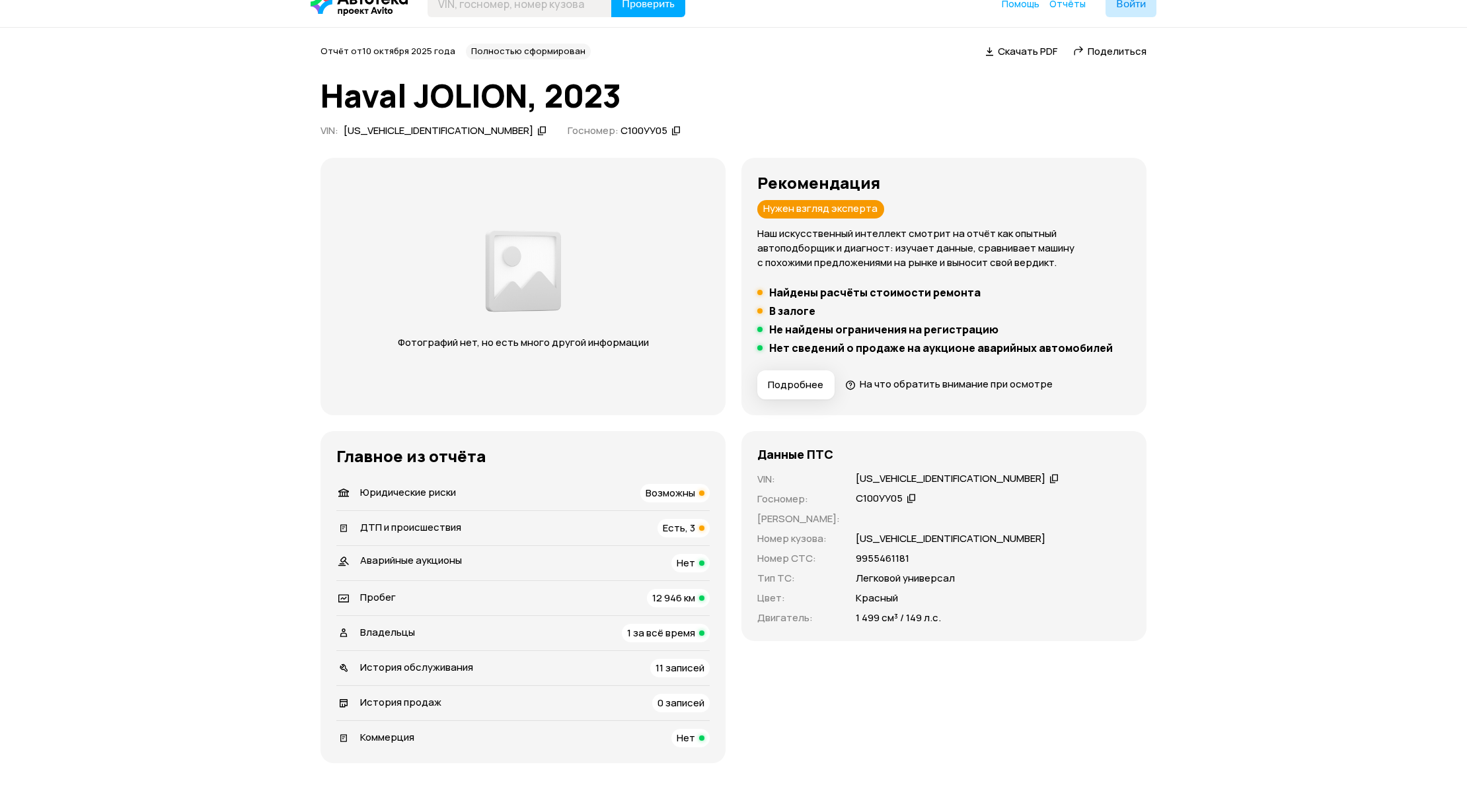
scroll to position [0, 0]
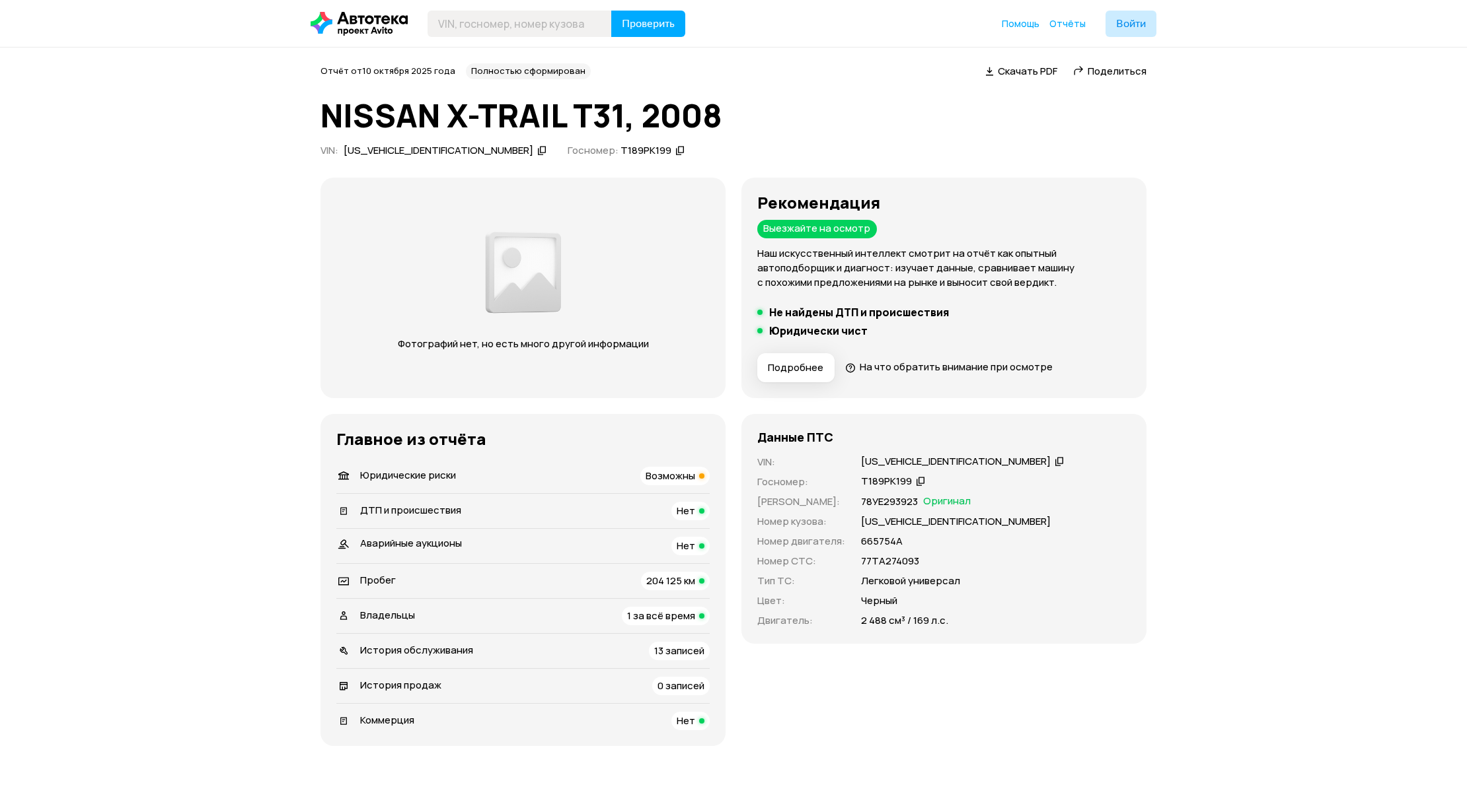
click at [696, 473] on div "Возможны" at bounding box center [674, 475] width 70 height 18
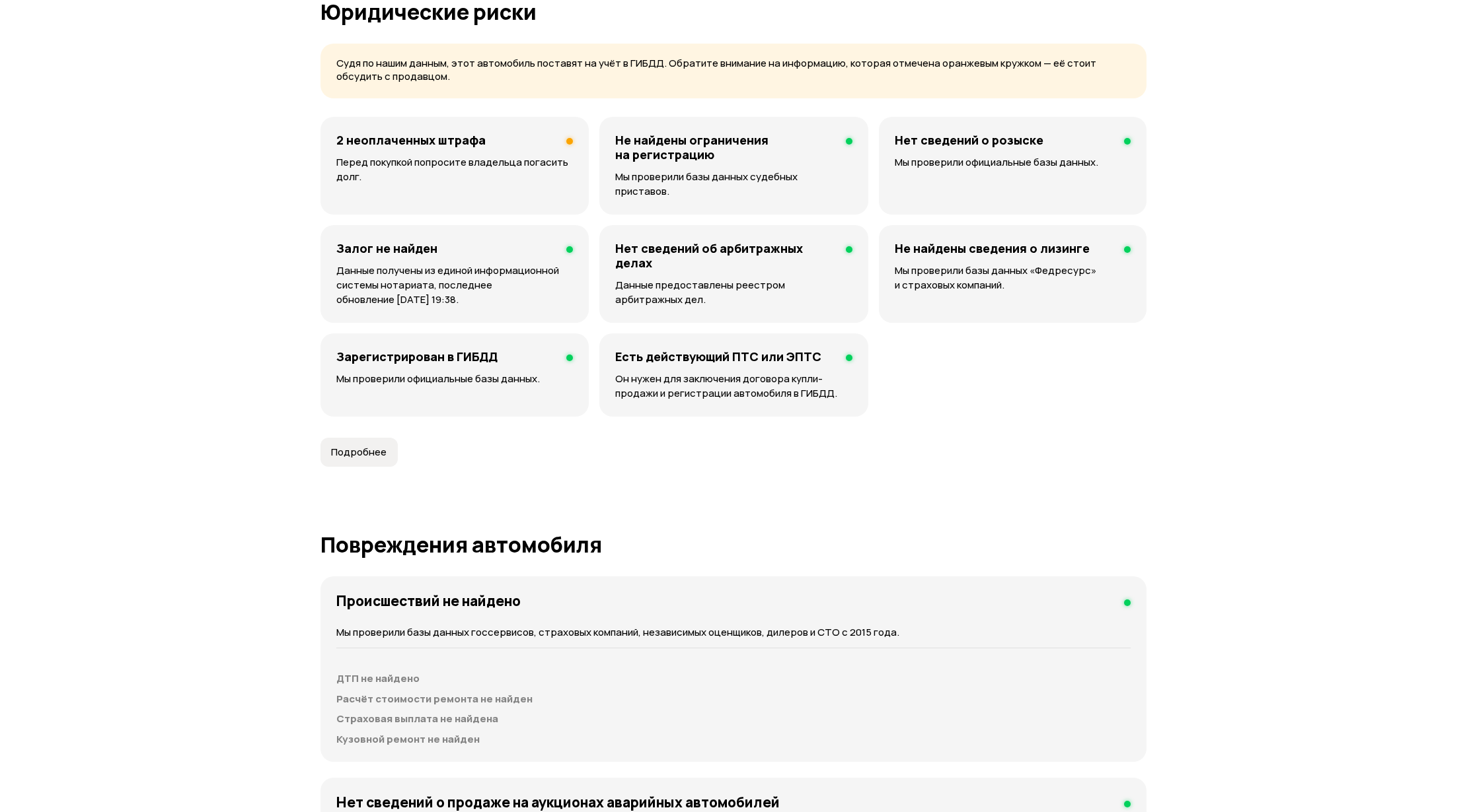
scroll to position [814, 0]
click at [567, 158] on p "Перед покупкой попросите владельца погасить долг." at bounding box center [454, 169] width 237 height 29
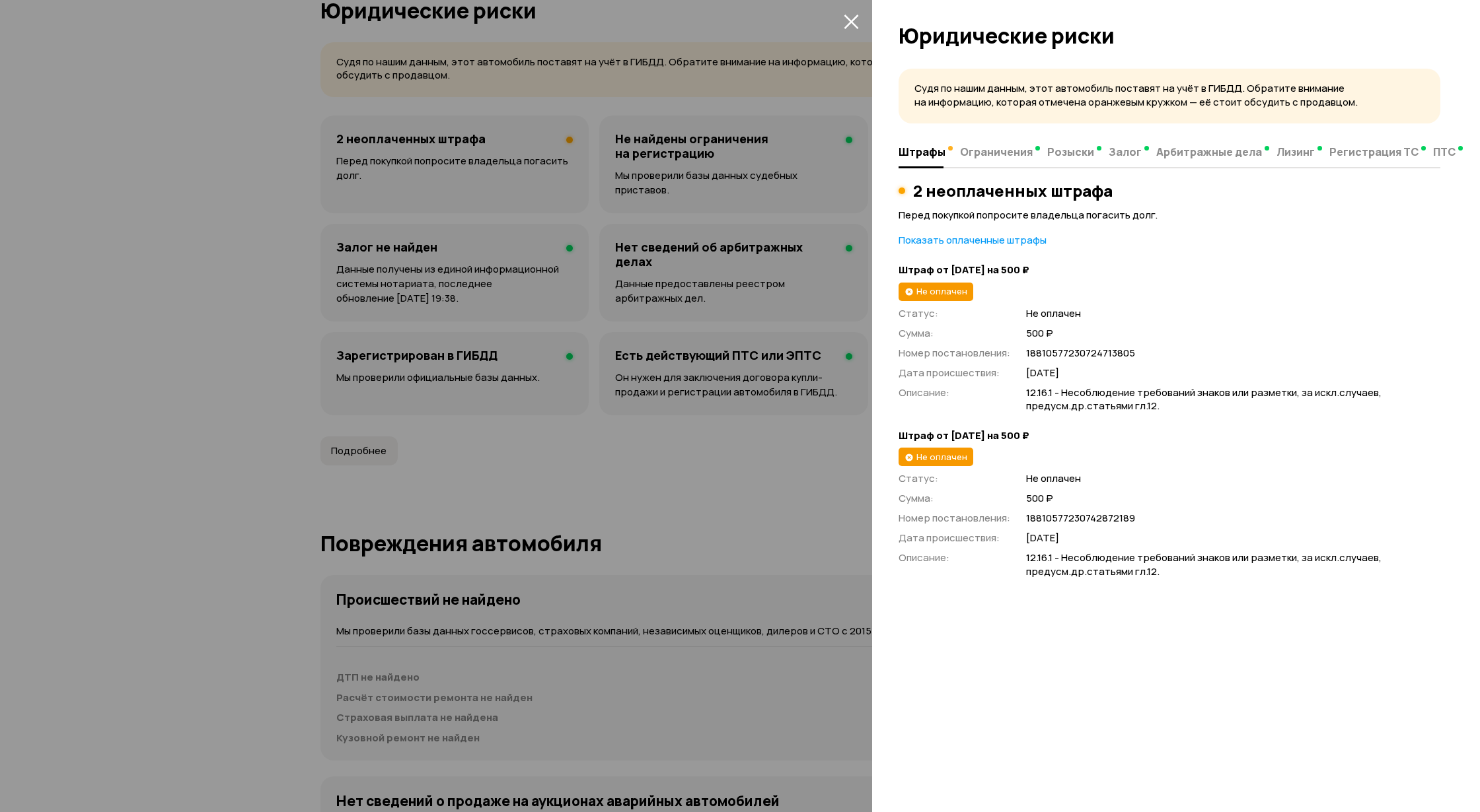
click at [248, 465] on div at bounding box center [740, 406] width 1480 height 812
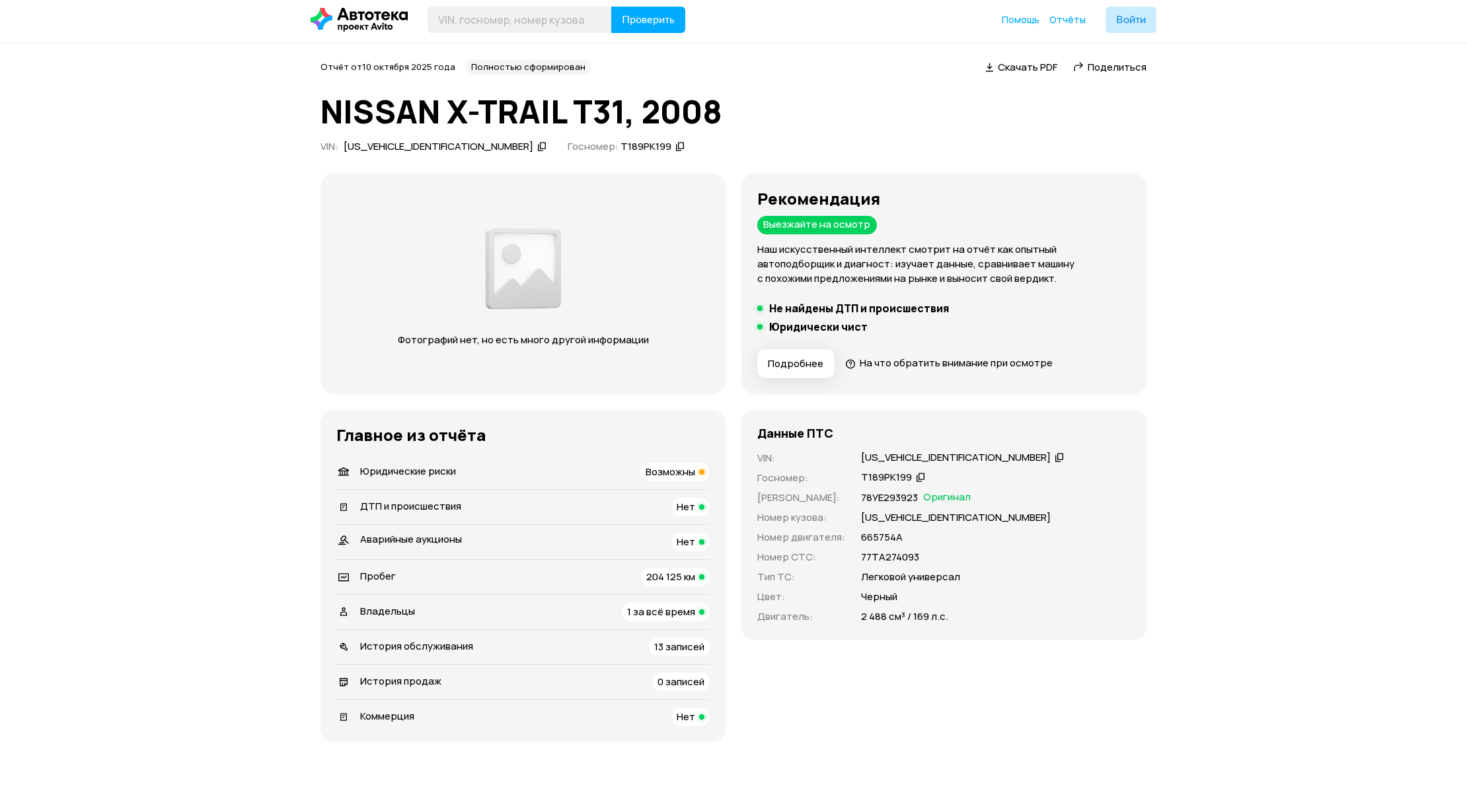
scroll to position [0, 0]
